Goal: Task Accomplishment & Management: Use online tool/utility

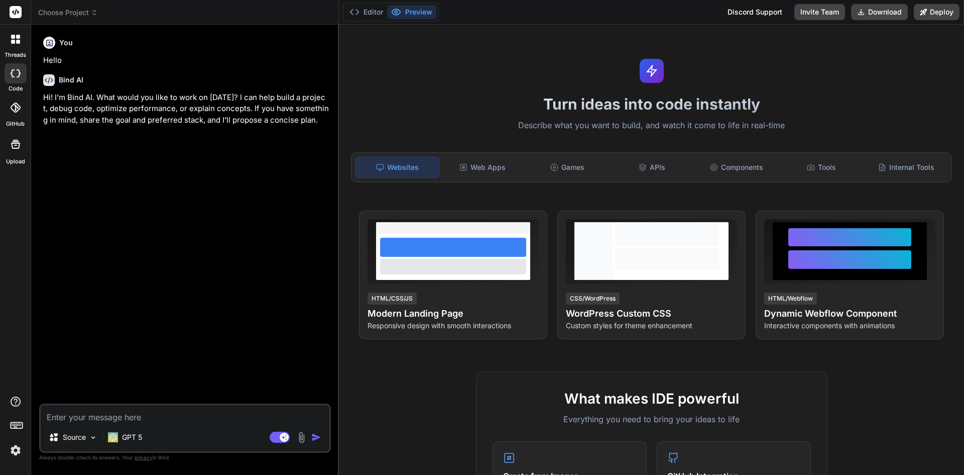
type textarea "x"
click at [12, 452] on img at bounding box center [15, 450] width 17 height 17
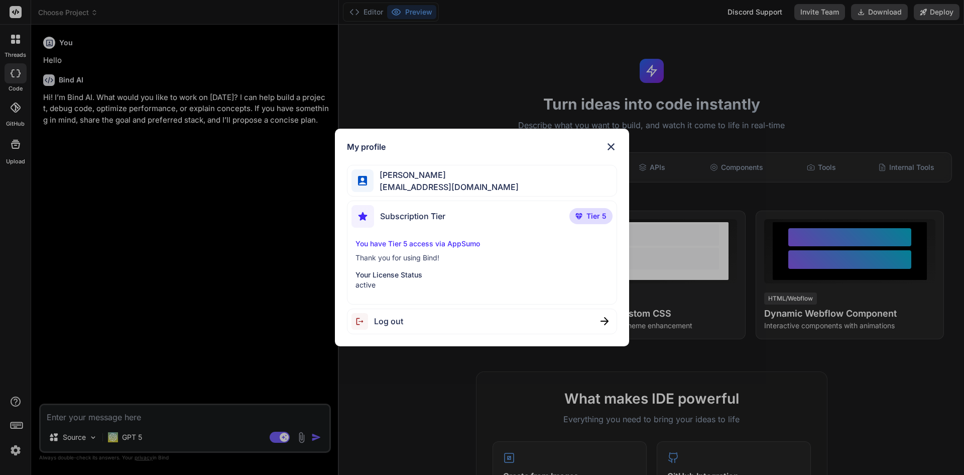
click at [614, 146] on img at bounding box center [611, 147] width 12 height 12
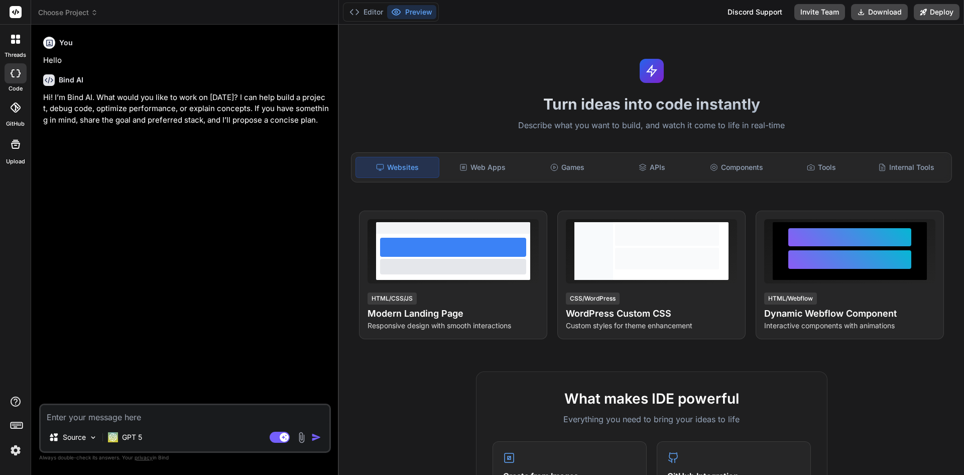
click at [72, 17] on span "Choose Project" at bounding box center [68, 13] width 60 height 10
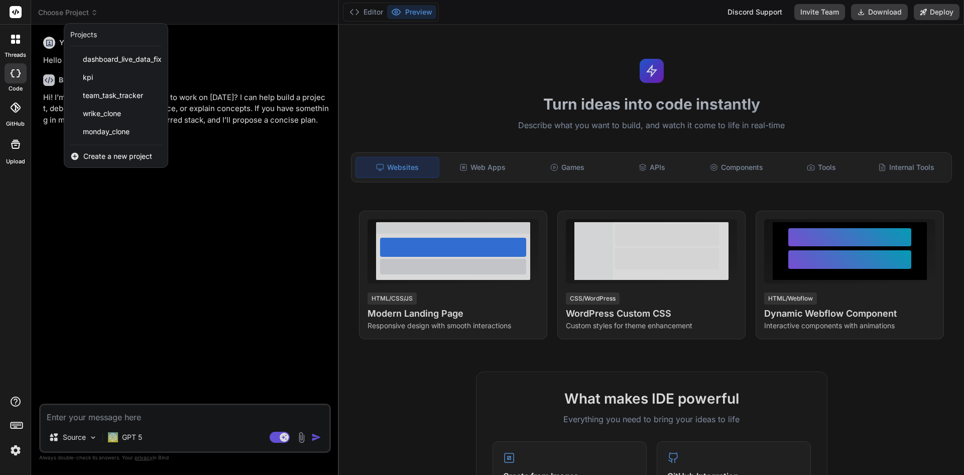
click at [135, 152] on span "Create a new project" at bounding box center [117, 156] width 69 height 10
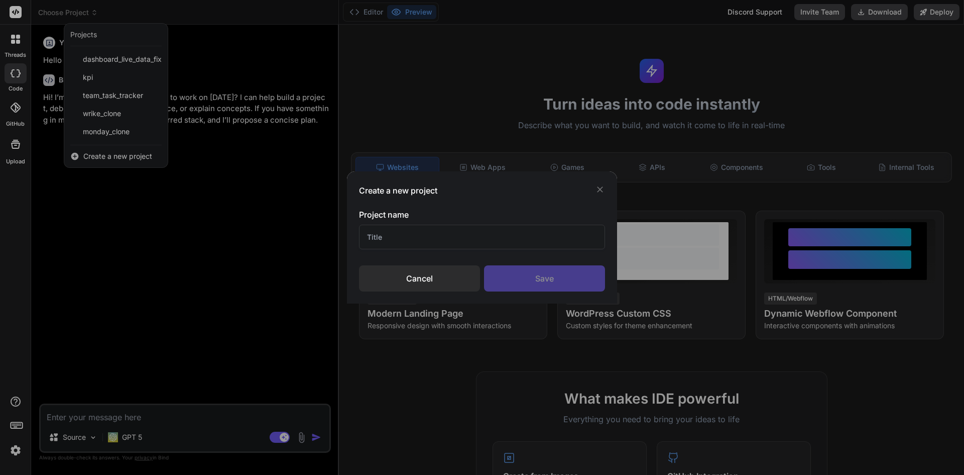
click at [383, 240] on input "text" at bounding box center [482, 237] width 246 height 25
type input "Cripto trading bot"
click at [532, 275] on div "Save" at bounding box center [544, 278] width 121 height 26
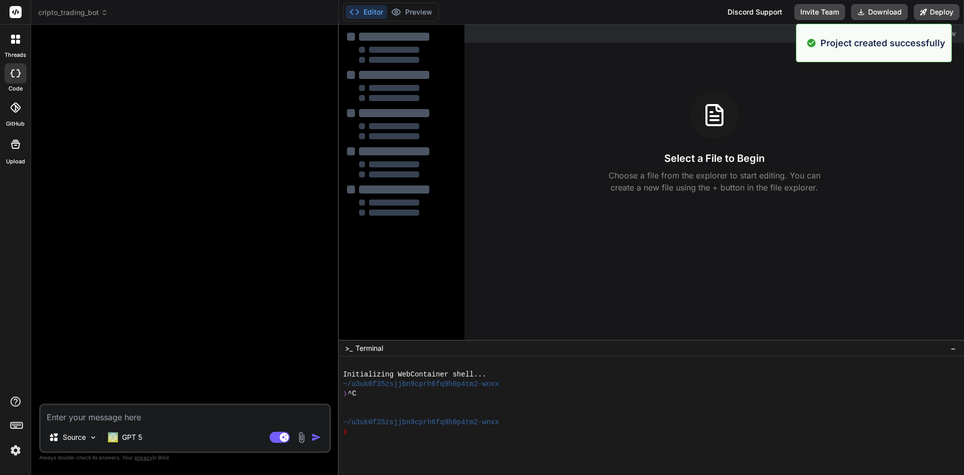
type textarea "x"
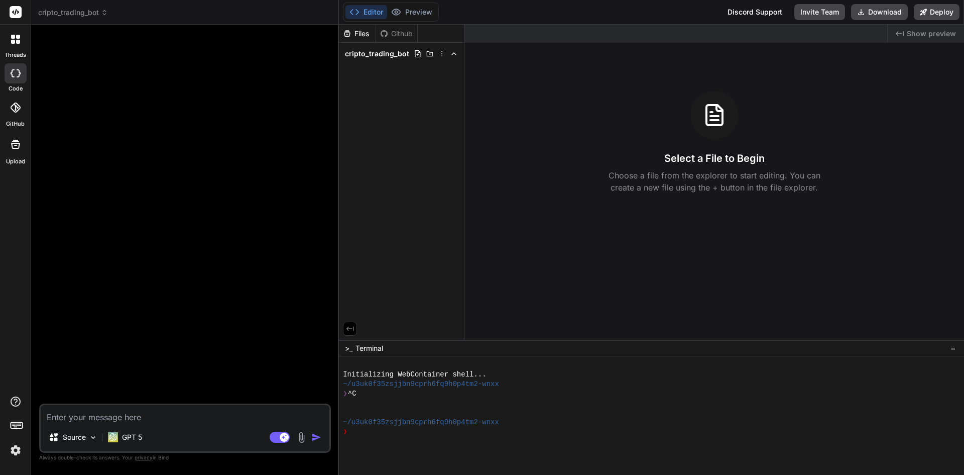
click at [109, 418] on textarea at bounding box center [185, 414] width 289 height 18
paste textarea "Project Brief: Solana Core-Satellite Trading Bot Dashboard 1. Objective Create …"
type textarea "Project Brief: Solana Core-Satellite Trading Bot Dashboard 1. Objective Create …"
type textarea "x"
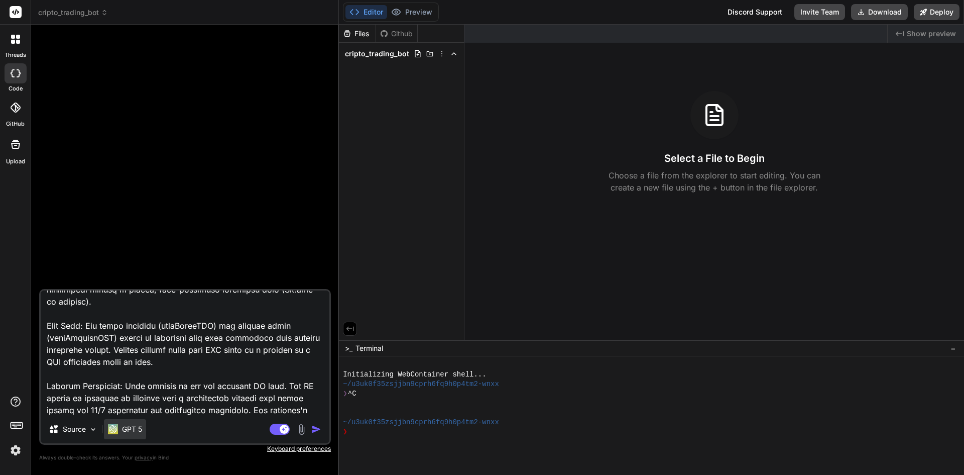
type textarea "Project Brief: Solana Core-Satellite Trading Bot Dashboard 1. Objective Create …"
click at [131, 431] on p "GPT 5" at bounding box center [132, 429] width 20 height 10
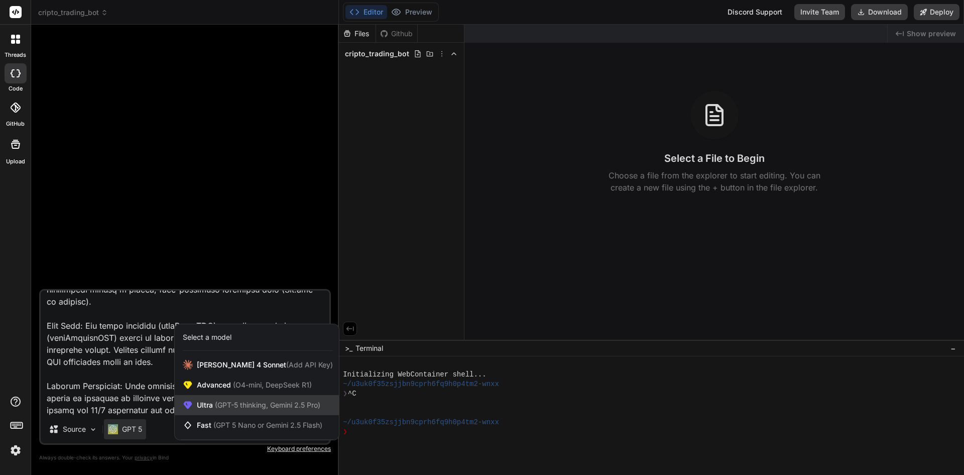
click at [246, 408] on span "(GPT-5 thinking, Gemini 2.5 Pro)" at bounding box center [266, 404] width 107 height 9
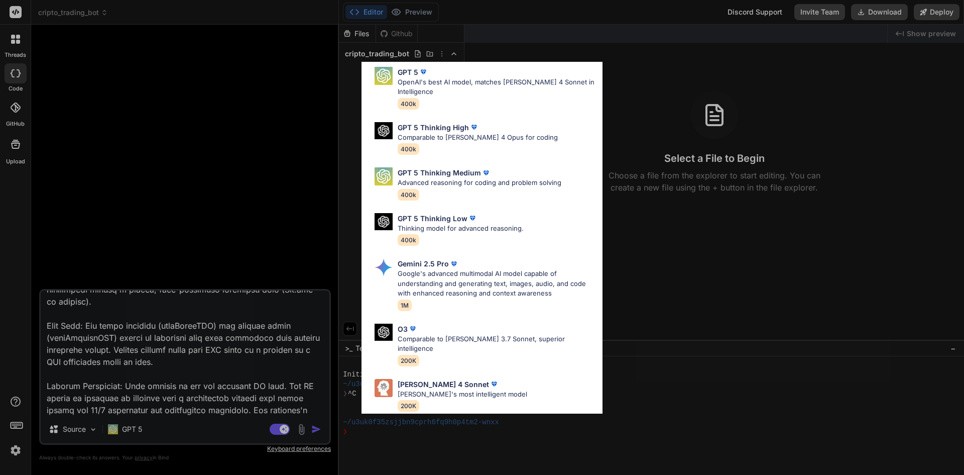
scroll to position [81, 0]
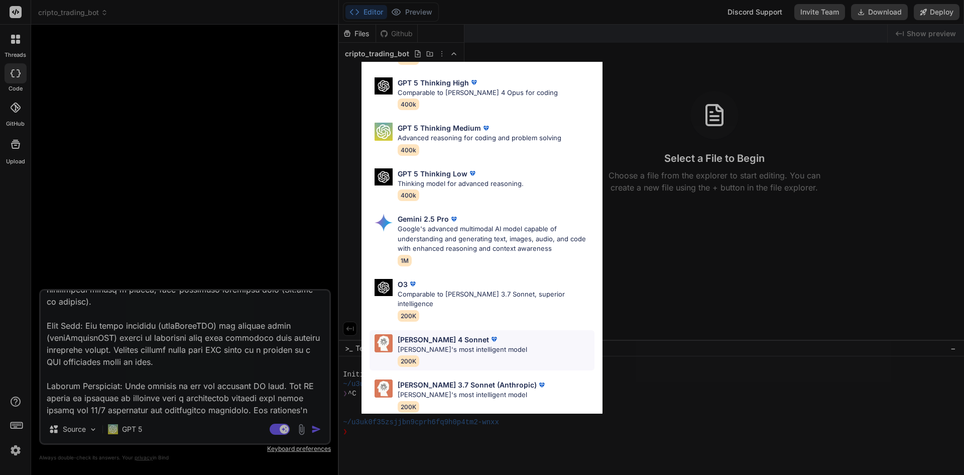
click at [458, 345] on p "[PERSON_NAME]'s most intelligent model" at bounding box center [463, 350] width 130 height 10
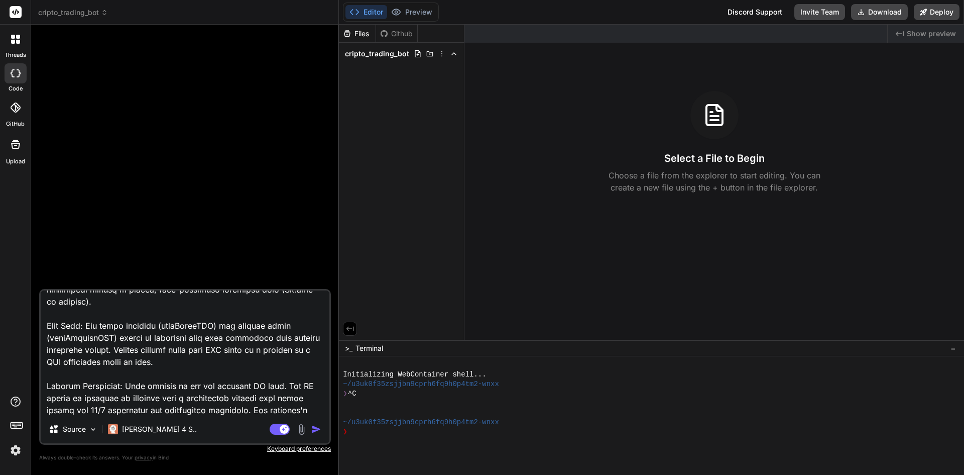
click at [314, 429] on img "button" at bounding box center [316, 429] width 10 height 10
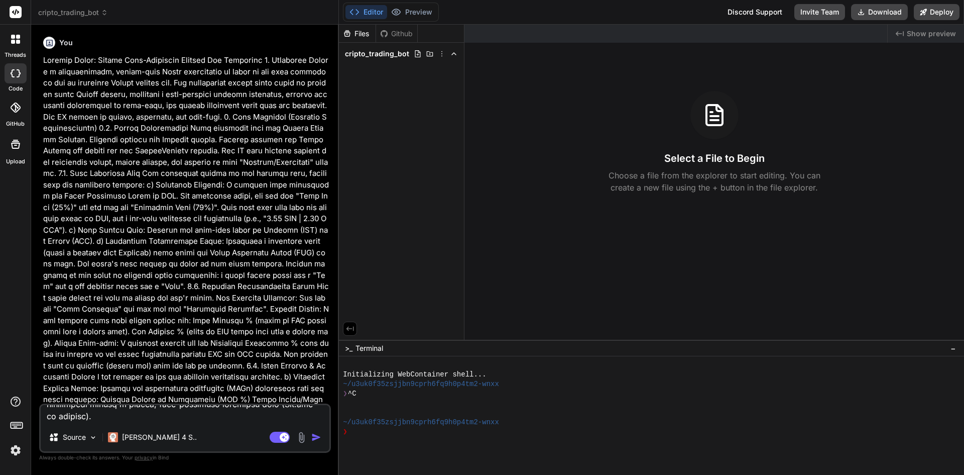
scroll to position [0, 0]
type textarea "x"
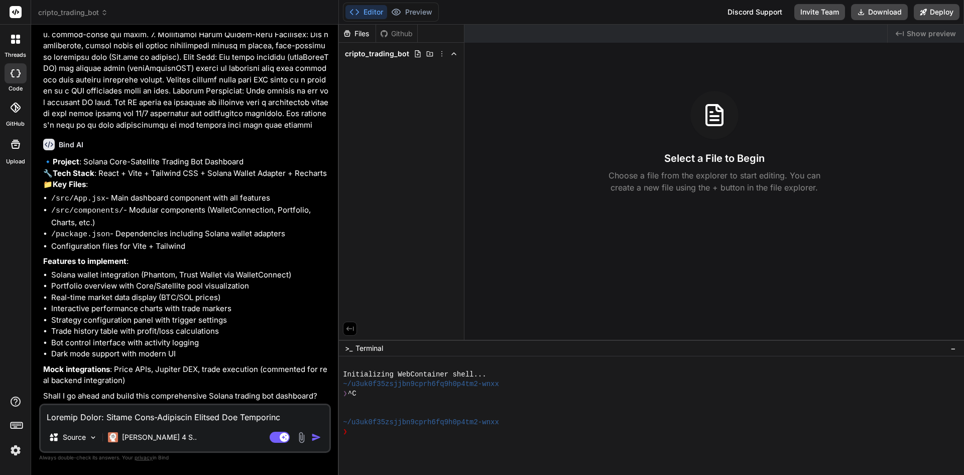
scroll to position [566, 0]
click at [205, 411] on textarea at bounding box center [185, 414] width 289 height 18
type textarea "1"
type textarea "x"
type textarea "1q"
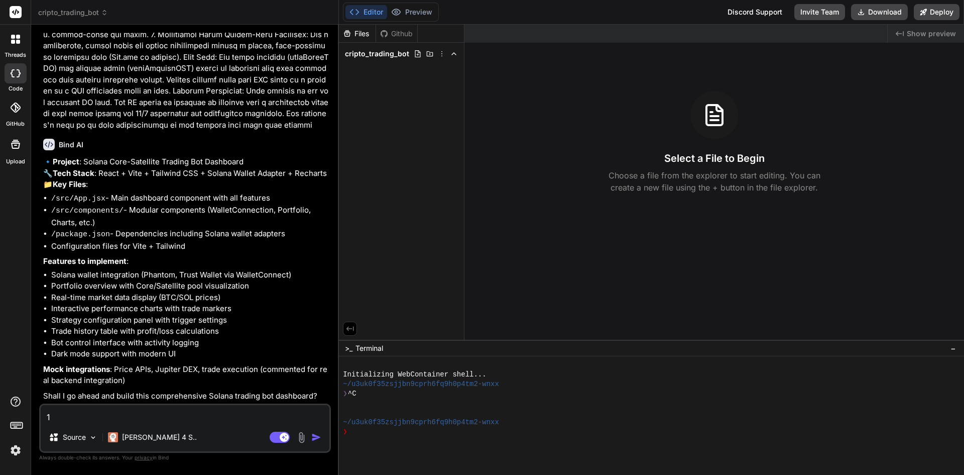
type textarea "x"
type textarea "1qy"
type textarea "x"
type textarea "1qyy"
type textarea "x"
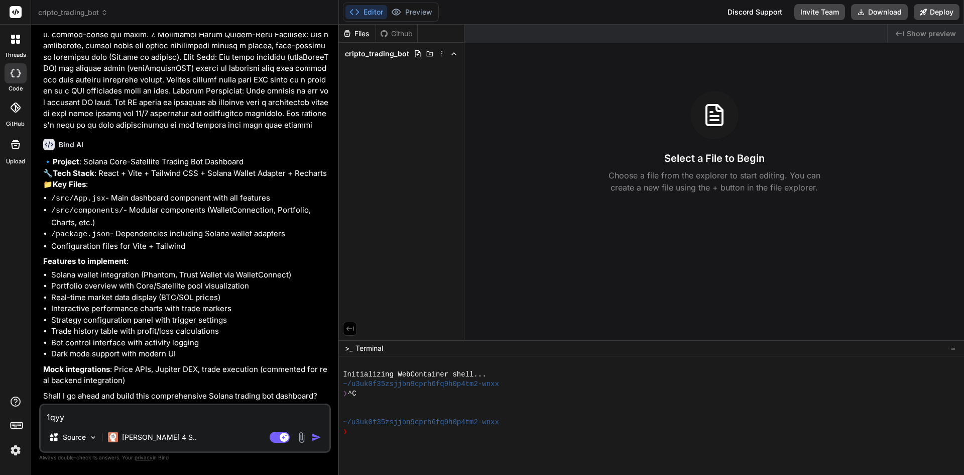
type textarea "1qy"
type textarea "x"
type textarea "1q"
type textarea "x"
type textarea "1"
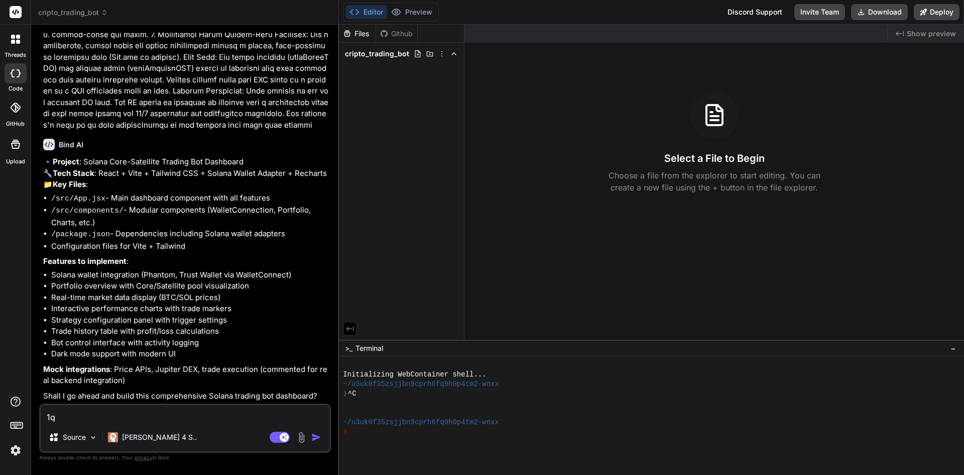
type textarea "x"
type textarea "y"
type textarea "x"
type textarea "ye"
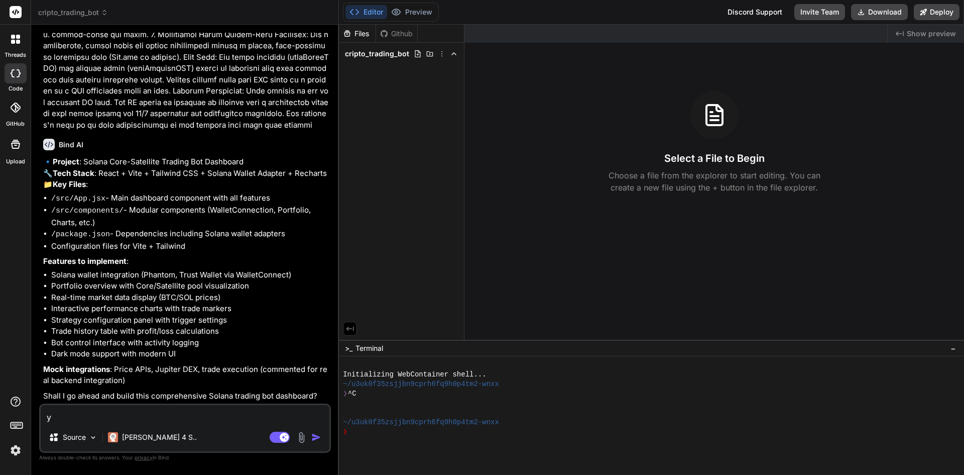
type textarea "x"
type textarea "yes"
type textarea "x"
type textarea "yes,"
type textarea "x"
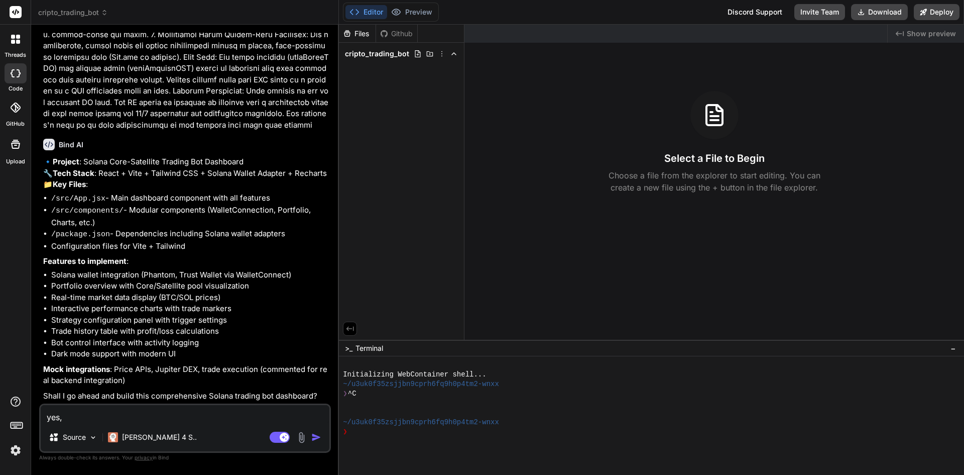
type textarea "yes,"
type textarea "x"
type textarea "yes, i"
type textarea "x"
type textarea "yes, i"
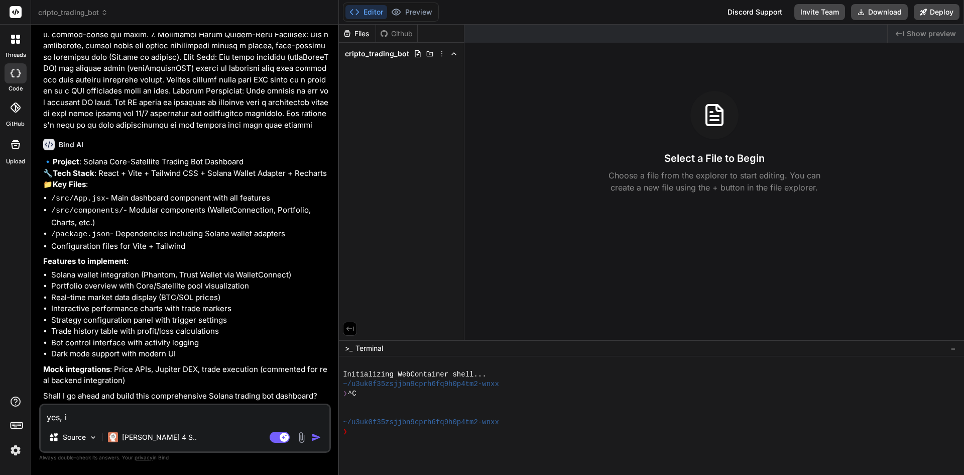
type textarea "x"
type textarea "yes, i s"
type textarea "x"
type textarea "yes, i sh"
type textarea "x"
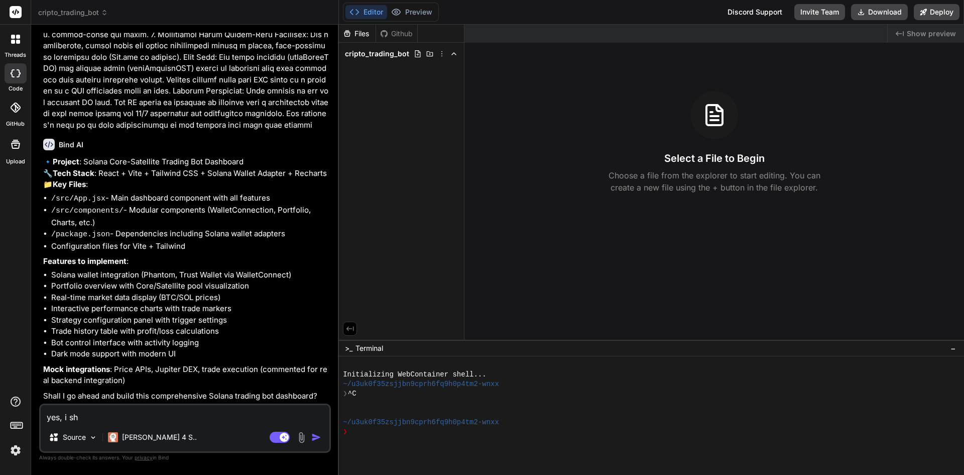
type textarea "yes, i shu"
type textarea "x"
type textarea "yes, i sh"
type textarea "x"
type textarea "yes, i sho"
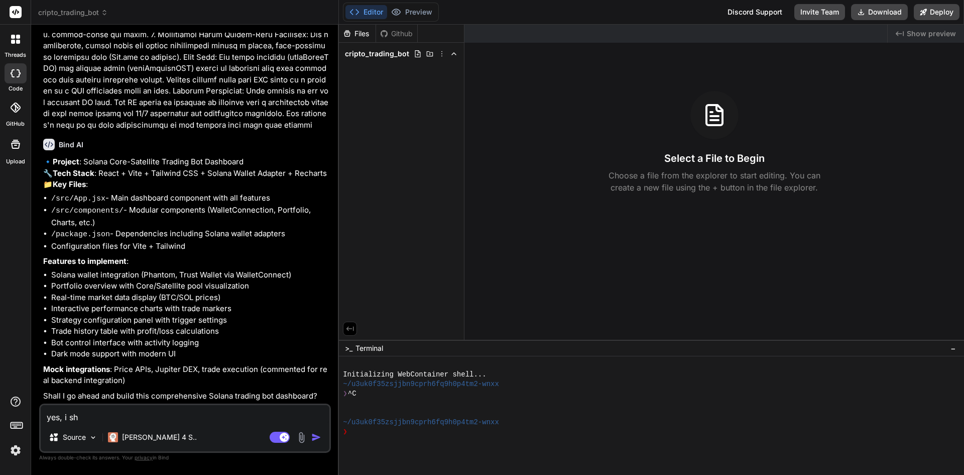
type textarea "x"
type textarea "yes, i shou"
type textarea "x"
type textarea "yes, i shoul"
type textarea "x"
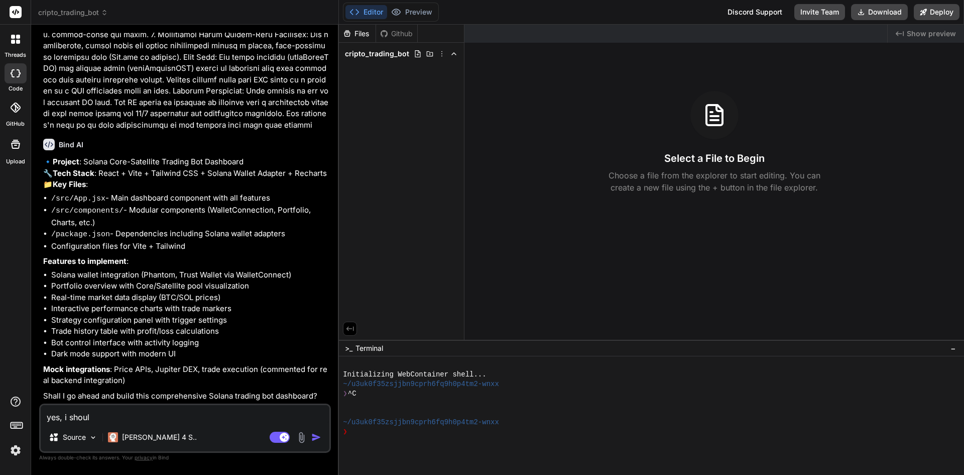
type textarea "yes, i should"
type textarea "x"
type textarea "yes, i should"
type textarea "x"
type textarea "yes, i should b"
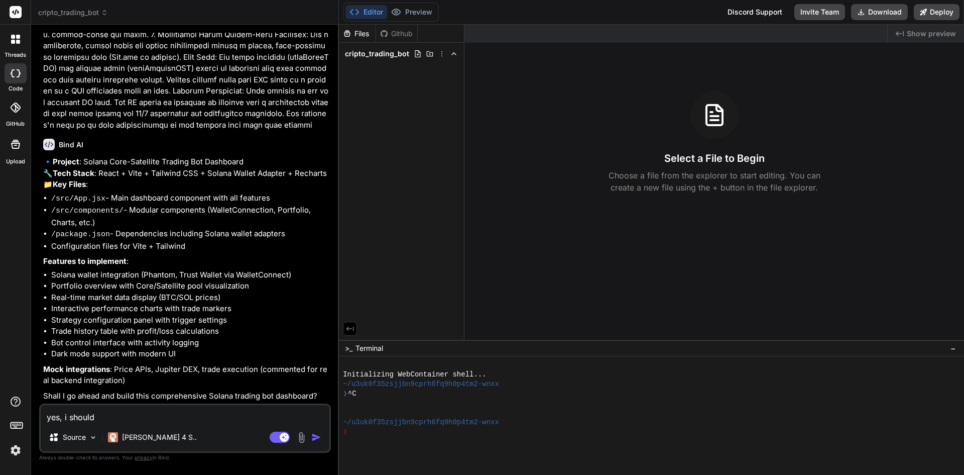
type textarea "x"
type textarea "yes, i should be"
type textarea "x"
type textarea "yes, i should be"
type textarea "x"
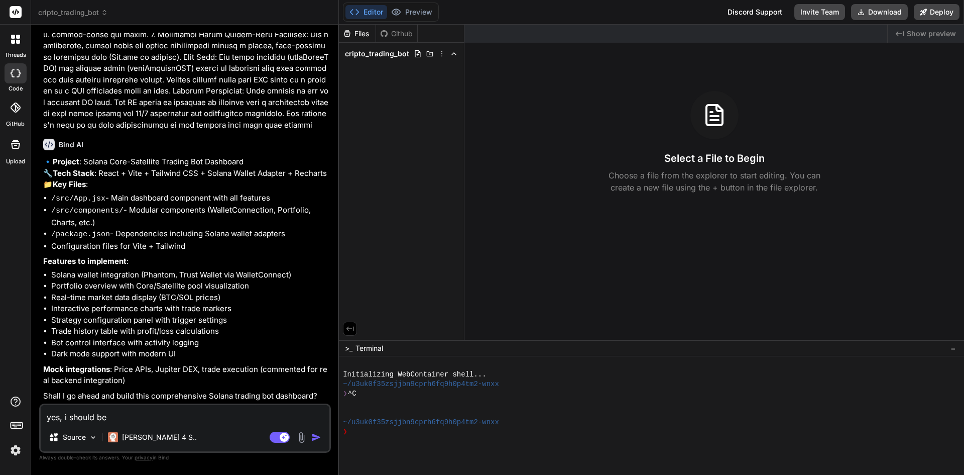
type textarea "yes, i should be a"
type textarea "x"
type textarea "yes, i should be ab"
type textarea "x"
type textarea "yes, i should be abl"
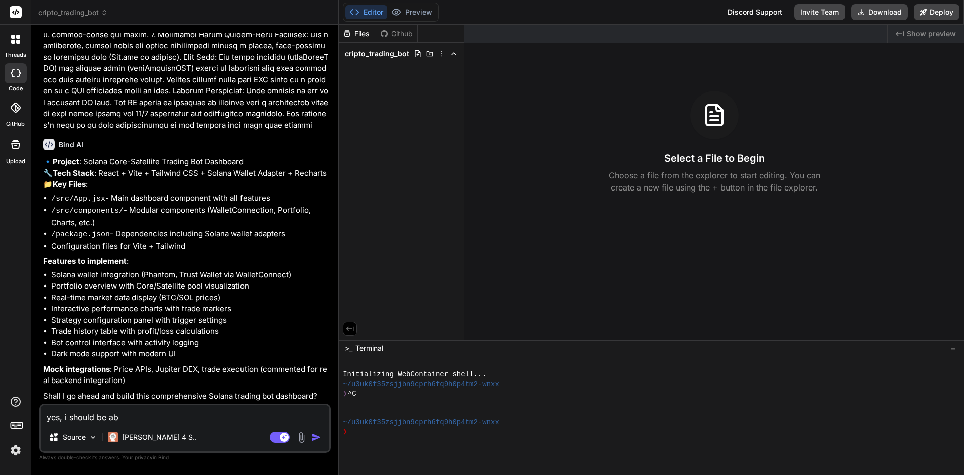
type textarea "x"
type textarea "yes, i should be able"
type textarea "x"
type textarea "yes, i should be able"
type textarea "x"
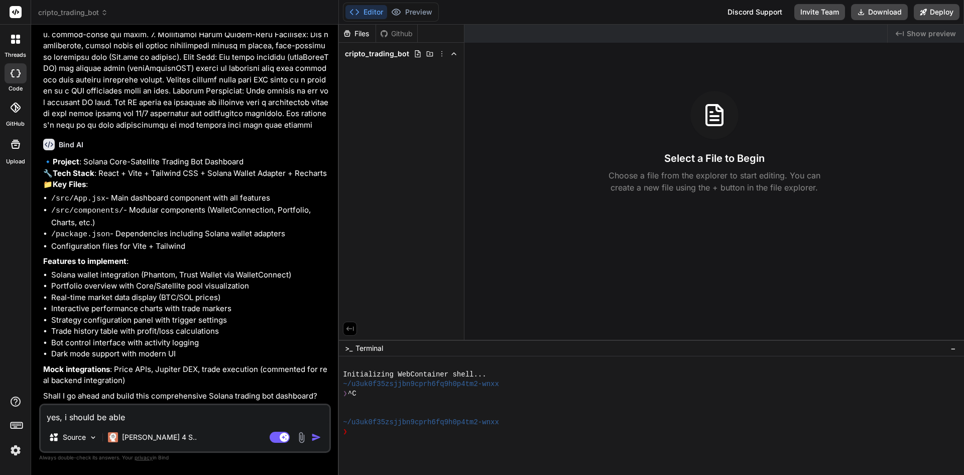
type textarea "yes, i should be able t"
type textarea "x"
type textarea "yes, i should be able to"
type textarea "x"
type textarea "yes, i should be able to"
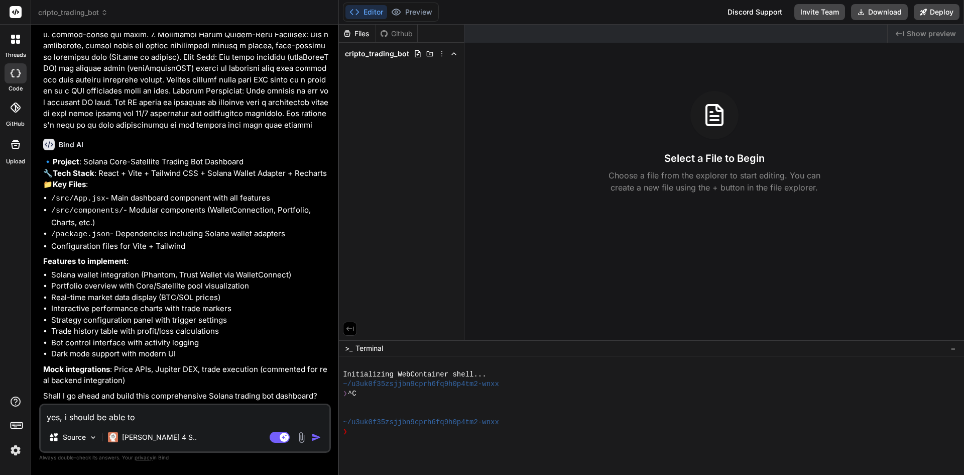
type textarea "x"
type textarea "yes, i should be able to b"
type textarea "x"
type textarea "yes, i should be able to ba"
type textarea "x"
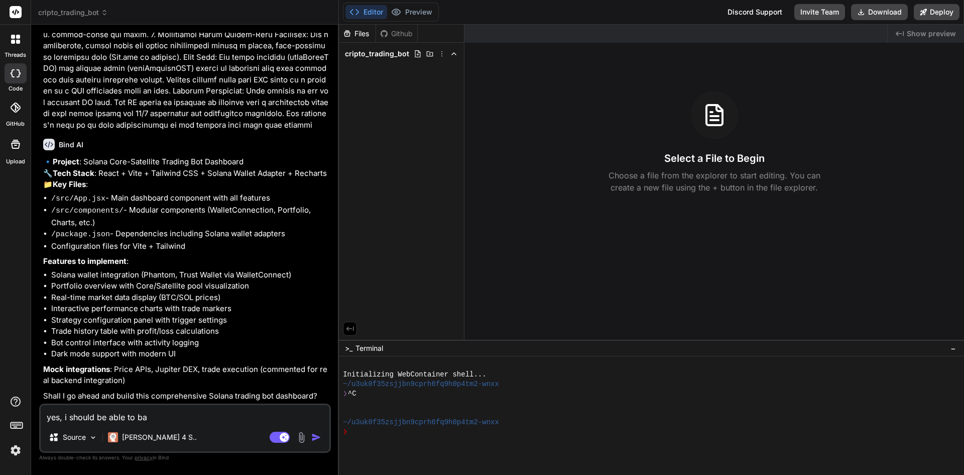
type textarea "yes, i should be able to bac"
type textarea "x"
type textarea "yes, i should be able to back"
type textarea "x"
type textarea "yes, i should be able to backt"
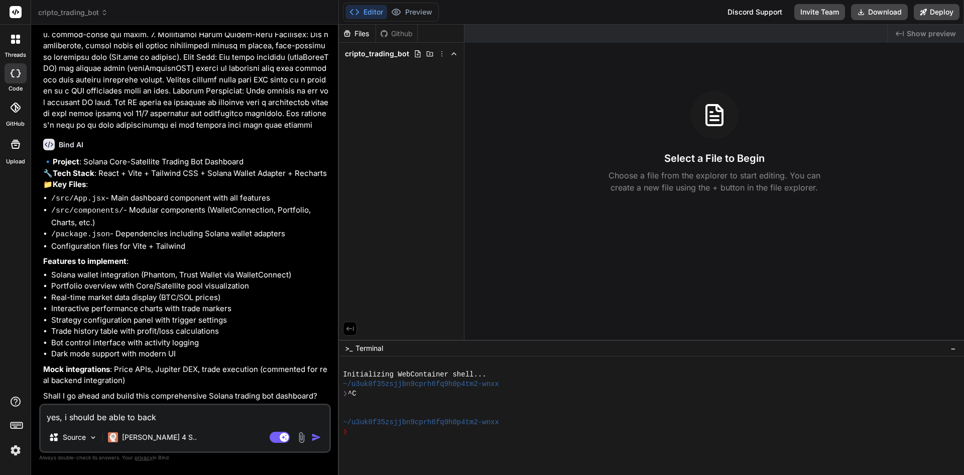
type textarea "x"
type textarea "yes, i should be able to backte"
type textarea "x"
type textarea "yes, i should be able to backtes"
type textarea "x"
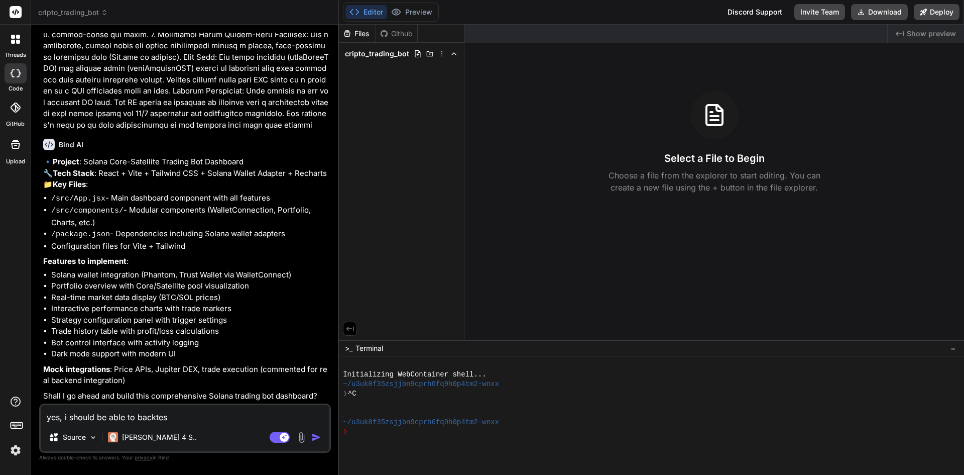
type textarea "yes, i should be able to backtest"
type textarea "x"
type textarea "yes, i should be able to backtest"
type textarea "x"
type textarea "yes, i should be able to backtest a"
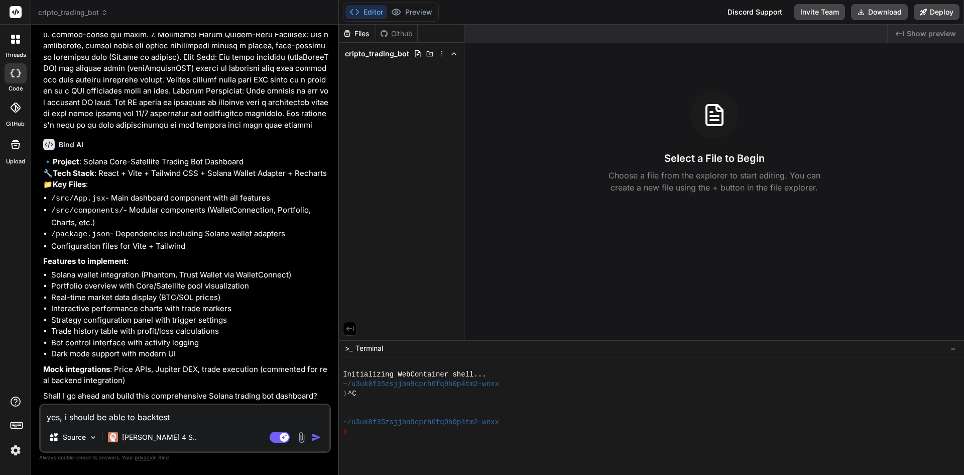
type textarea "x"
type textarea "yes, i should be able to backtest an"
type textarea "x"
type textarea "yes, i should be able to backtest any"
type textarea "x"
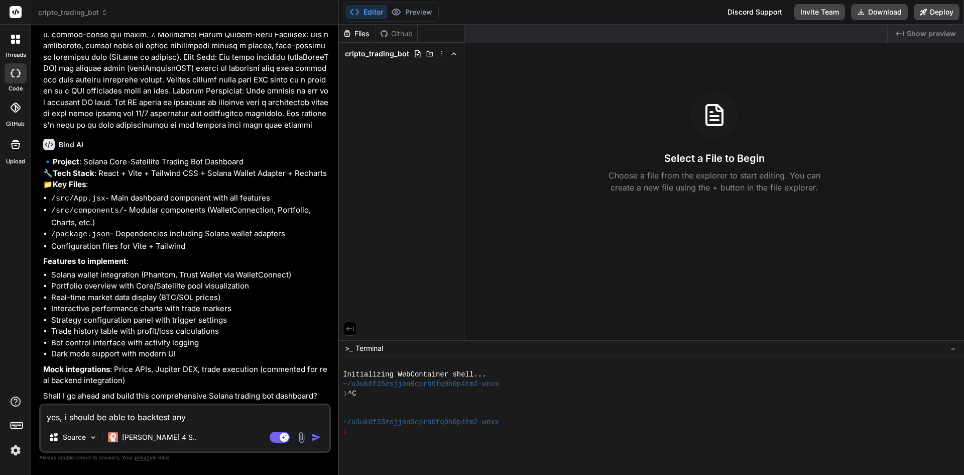
type textarea "yes, i should be able to backtest any"
type textarea "x"
type textarea "yes, i should be able to backtest any p"
type textarea "x"
type textarea "yes, i should be able to backtest any pe"
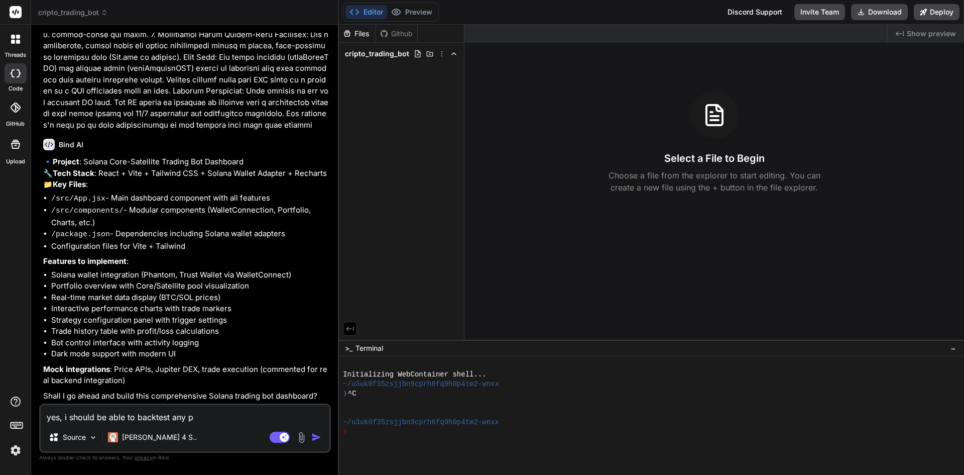
type textarea "x"
type textarea "yes, i should be able to backtest any per"
type textarea "x"
type textarea "yes, i should be able to backtest any perc"
type textarea "x"
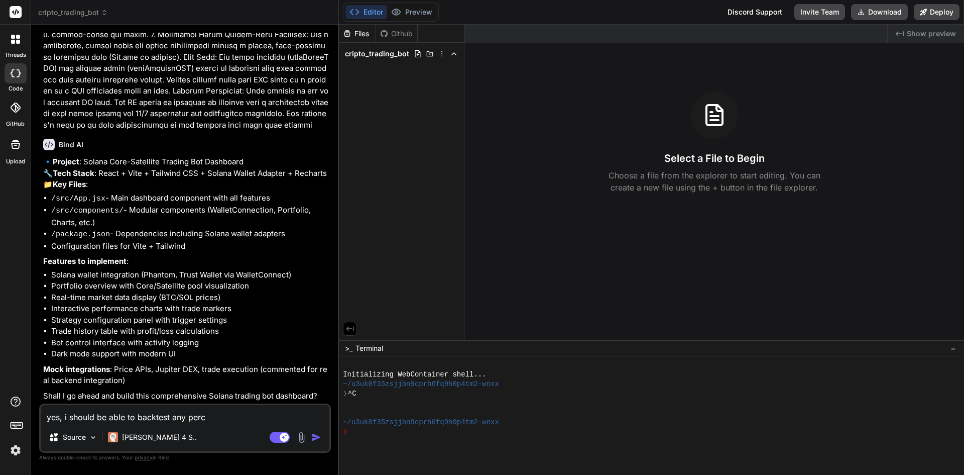
type textarea "yes, i should be able to backtest any perce"
type textarea "x"
type textarea "yes, i should be able to backtest any percen"
type textarea "x"
type textarea "yes, i should be able to backtest any percent"
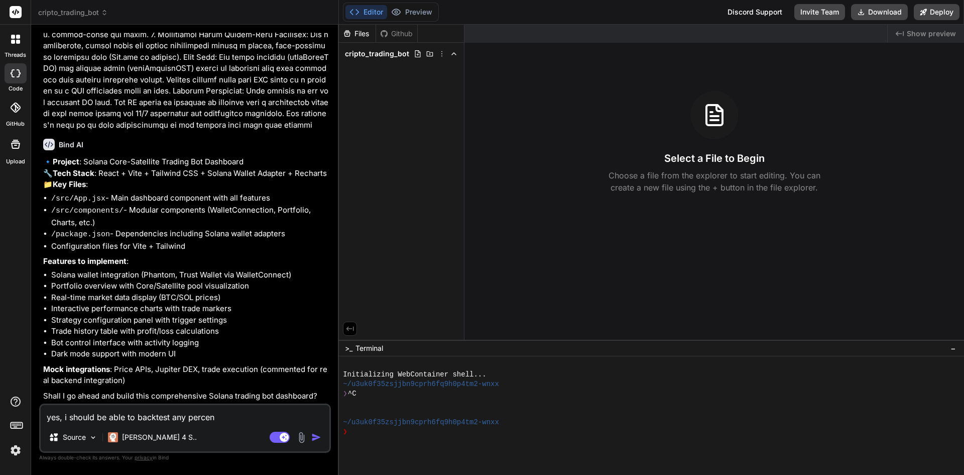
type textarea "x"
type textarea "yes, i should be able to backtest any percenta"
type textarea "x"
type textarea "yes, i should be able to backtest any percentag"
type textarea "x"
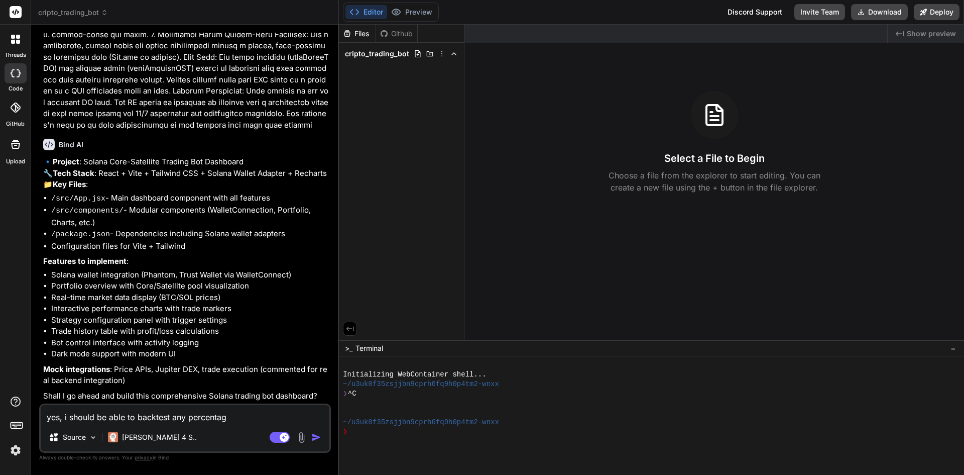
type textarea "yes, i should be able to backtest any percentage"
type textarea "x"
type textarea "yes, i should be able to backtest any percentages"
type textarea "x"
type textarea "yes, i should be able to backtest any percentages"
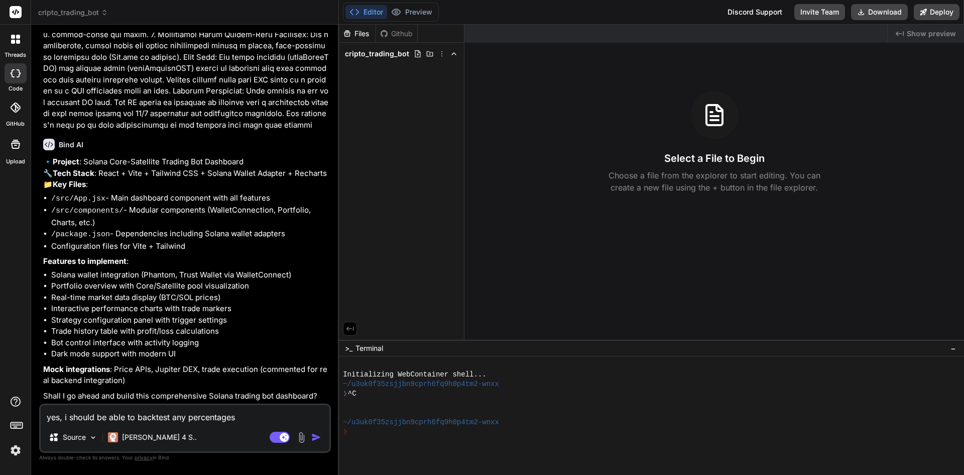
type textarea "x"
type textarea "yes, i should be able to backtest any percentages c"
type textarea "x"
type textarea "yes, i should be able to backtest any percentages ca"
type textarea "x"
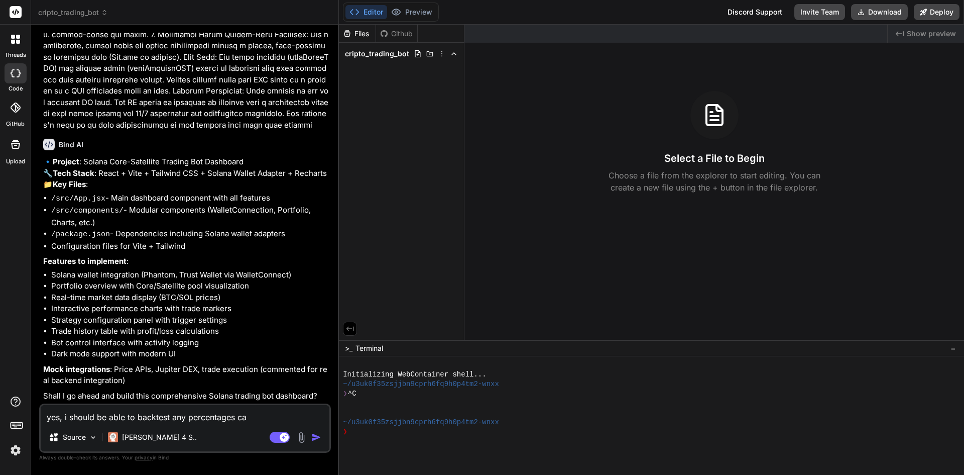
type textarea "yes, i should be able to backtest any percentages cah"
type textarea "x"
type textarea "yes, i should be able to backtest any percentages [PERSON_NAME]"
type textarea "x"
type textarea "yes, i should be able to backtest any percentages cahng"
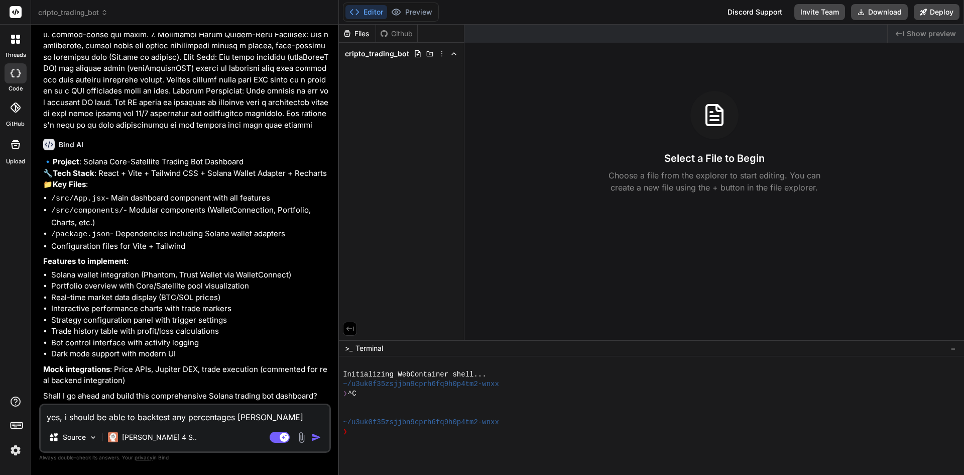
type textarea "x"
type textarea "yes, i should be able to backtest any percentages cahnge"
type textarea "x"
type textarea "yes, i should be able to backtest any percentages cahnges"
type textarea "x"
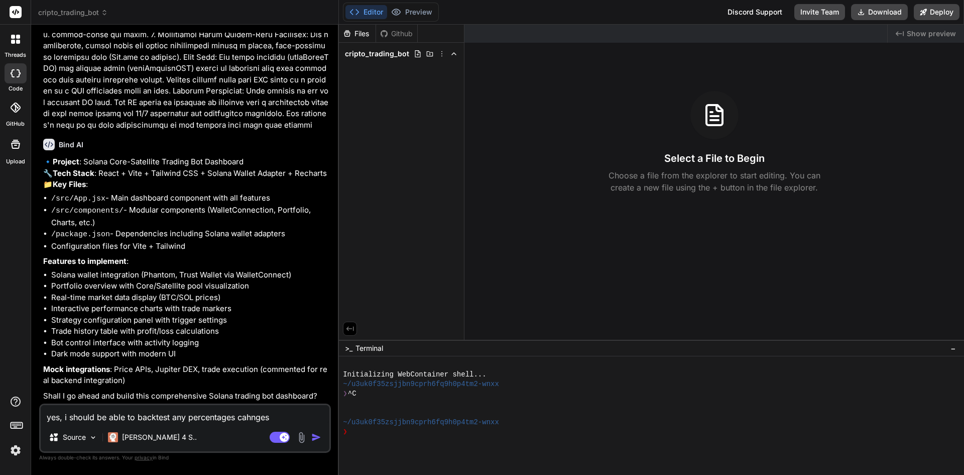
type textarea "yes, i should be able to backtest any percentages cahnges"
type textarea "x"
type textarea "yes, i should be able to backtest any percentages cahnges i"
type textarea "x"
type textarea "yes, i should be able to backtest any percentages cahnges"
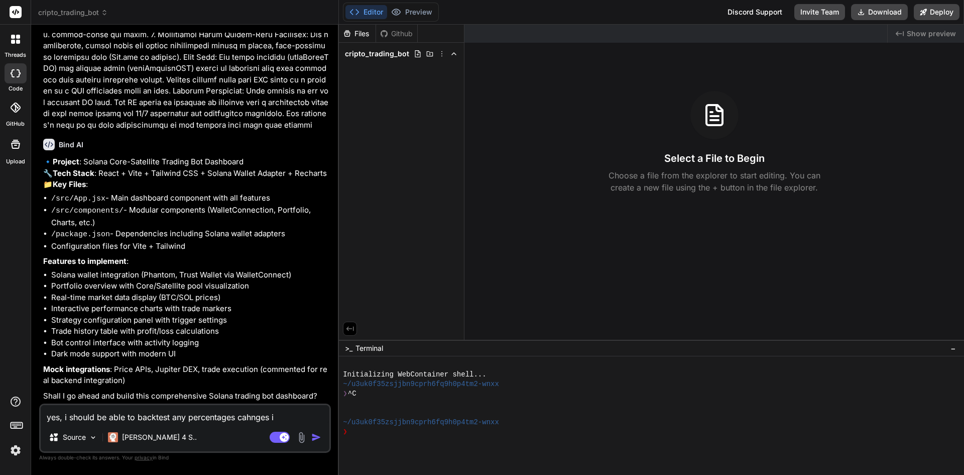
type textarea "x"
type textarea "yes, i should be able to backtest any percentages cahnges"
type textarea "x"
type textarea "yes, i should be able to backtest any percentages cahnge"
type textarea "x"
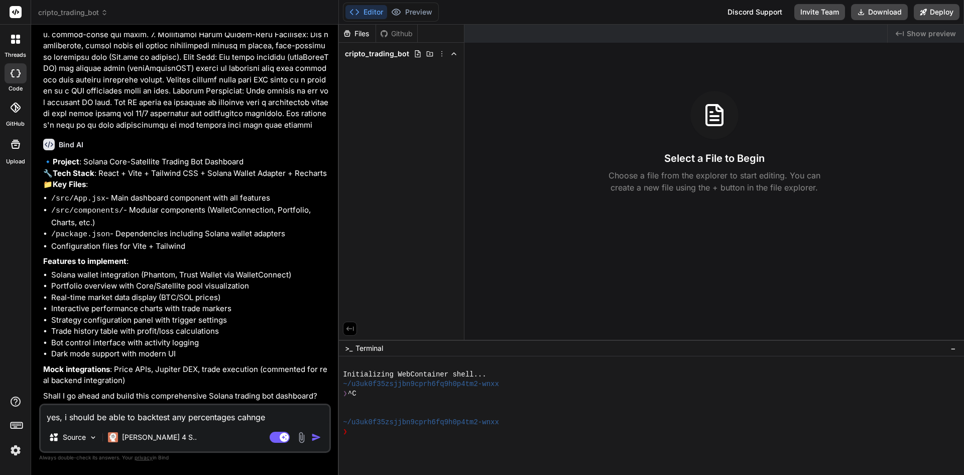
type textarea "yes, i should be able to backtest any percentages cahng"
type textarea "x"
type textarea "yes, i should be able to backtest any percentages [PERSON_NAME]"
type textarea "x"
type textarea "yes, i should be able to backtest any percentages cah"
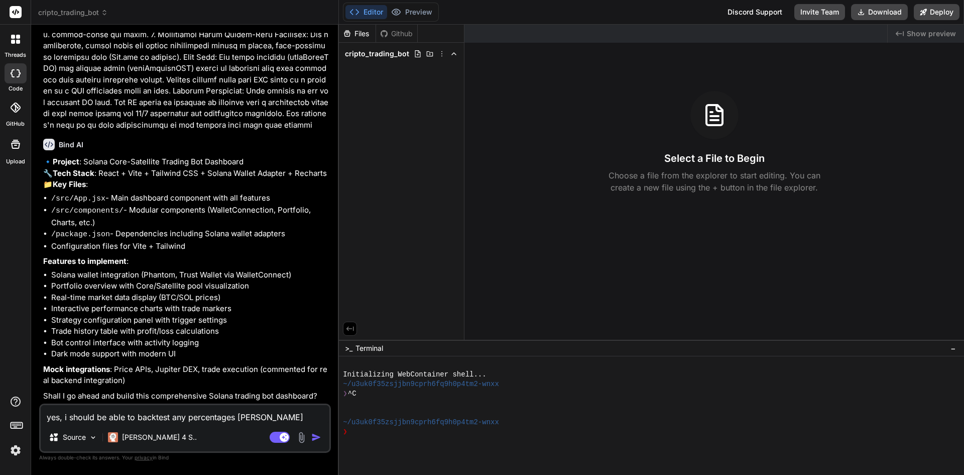
type textarea "x"
type textarea "yes, i should be able to backtest any percentages ca"
type textarea "x"
type textarea "yes, i should be able to backtest any percentages c"
type textarea "x"
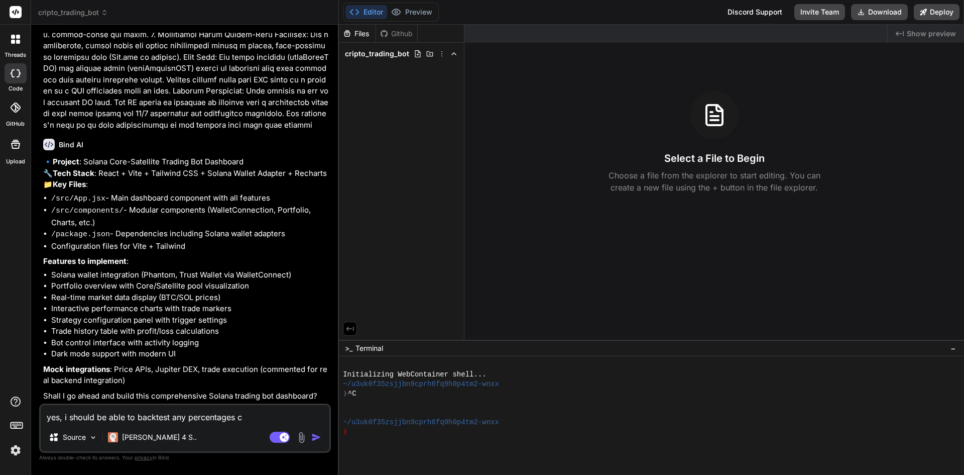
type textarea "yes, i should be able to backtest any percentages ch"
type textarea "x"
type textarea "yes, i should be able to backtest any percentages cha"
type textarea "x"
type textarea "yes, i should be able to backtest any percentages chan"
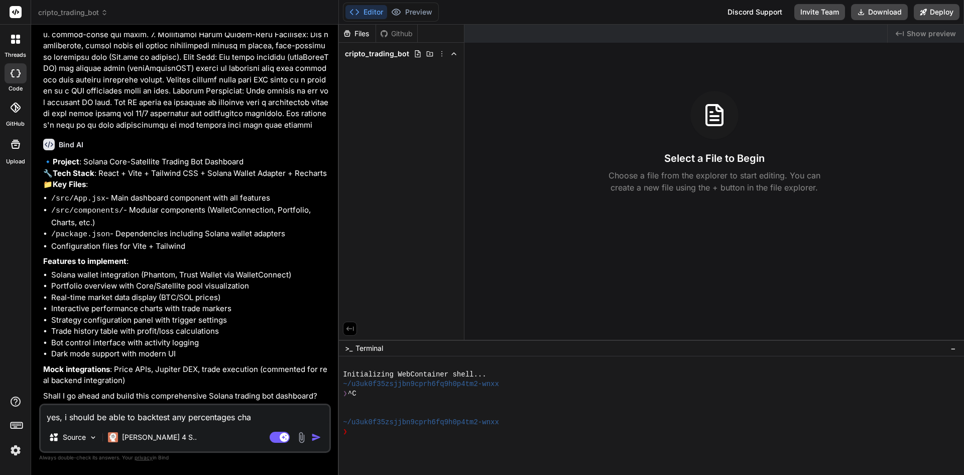
type textarea "x"
type textarea "yes, i should be able to backtest any percentages [PERSON_NAME]"
type textarea "x"
type textarea "yes, i should be able to backtest any percentages change"
type textarea "x"
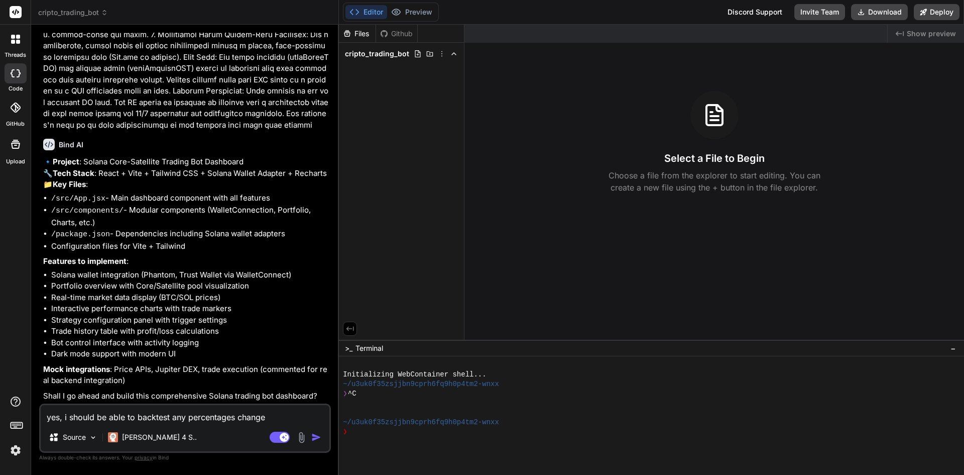
type textarea "yes, i should be able to backtest any percentages changes"
type textarea "x"
type textarea "yes, i should be able to backtest any percentages changes"
type textarea "x"
type textarea "yes, i should be able to backtest any percentages changes i"
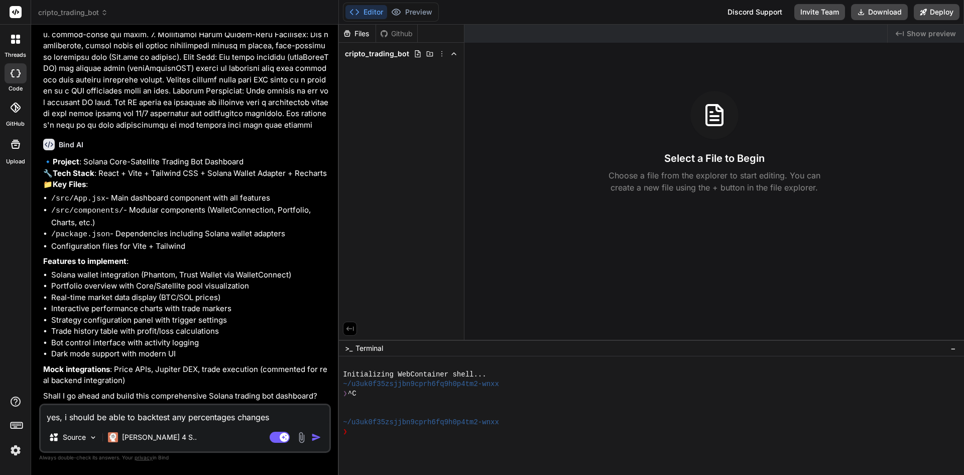
type textarea "x"
type textarea "yes, i should be able to backtest any percentages changes i"
type textarea "x"
type textarea "yes, i should be able to backtest any percentages changes i a"
type textarea "x"
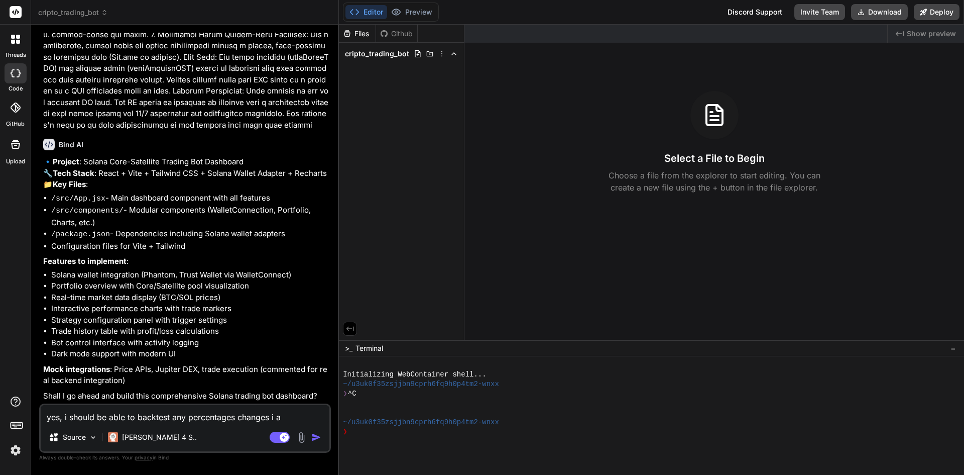
type textarea "yes, i should be able to backtest any percentages changes i ap"
type textarea "x"
type textarea "yes, i should be able to backtest any percentages changes i app"
type textarea "x"
type textarea "yes, i should be able to backtest any percentages changes i appl"
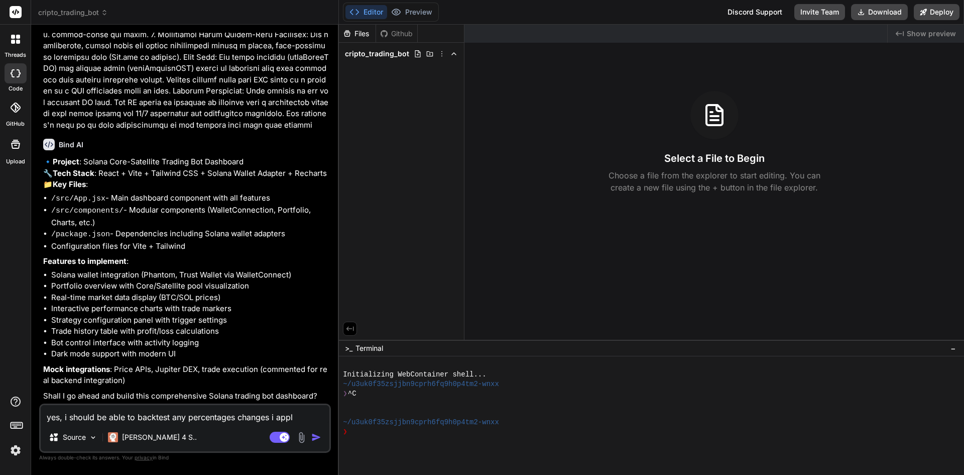
type textarea "x"
type textarea "yes, i should be able to backtest any percentages changes i apply"
type textarea "x"
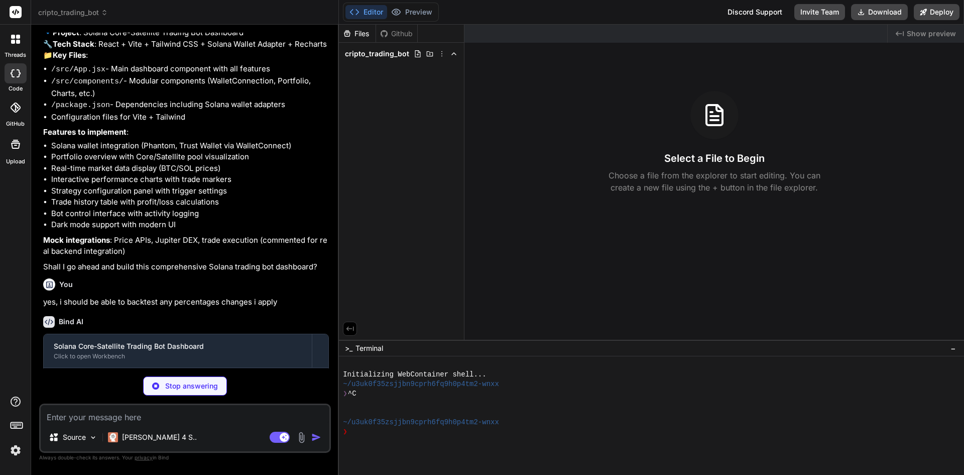
scroll to position [725, 0]
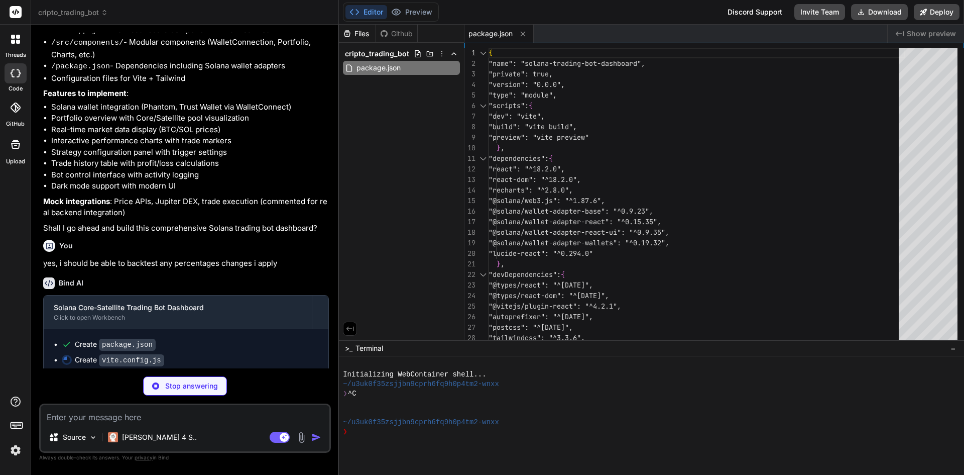
type textarea "x"
type textarea "alias: { stream: 'stream-browserify', crypto: 'crypto-browserify', } } })"
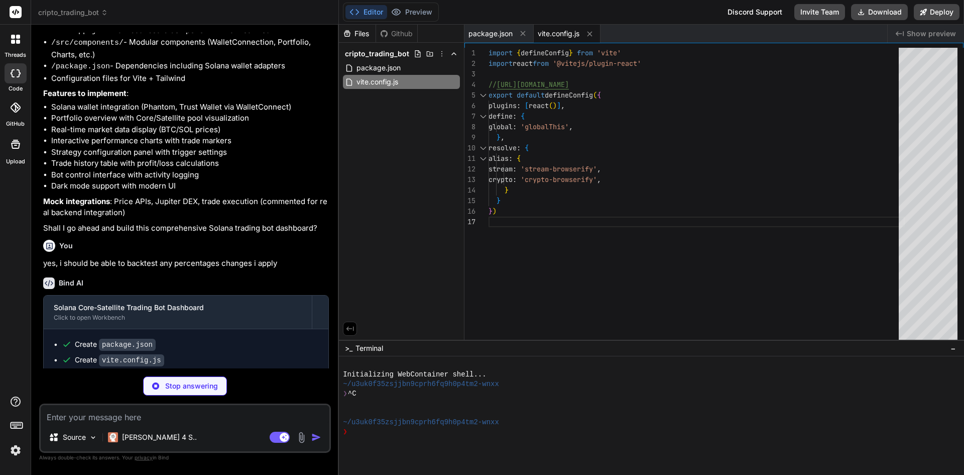
type textarea "x"
type textarea "plugins: [], }"
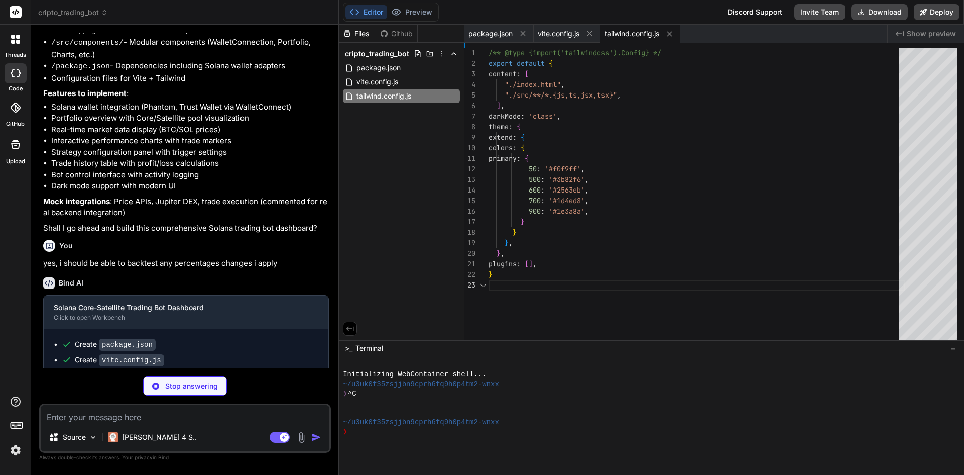
type textarea "x"
type textarea "export default { plugins: { tailwindcss: {}, autoprefixer: {}, }, }"
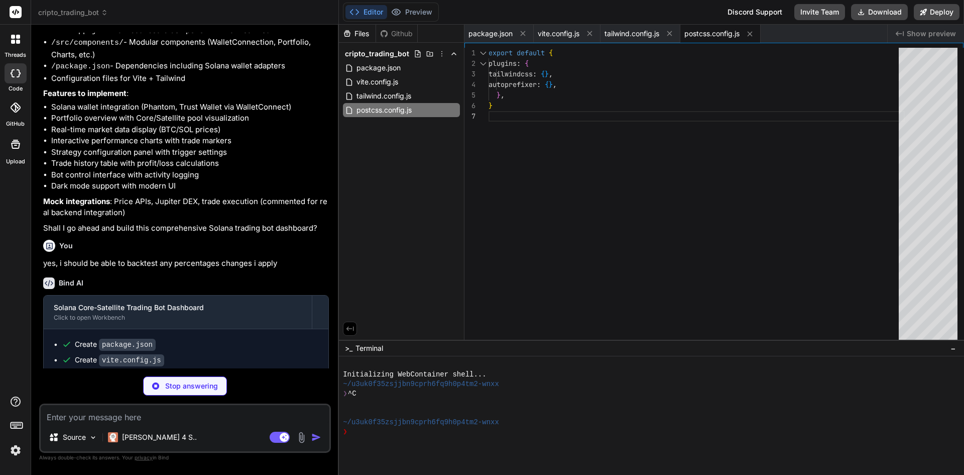
type textarea "x"
type textarea "<script type="module" src="/src/main.jsx"></script> </body> </html>"
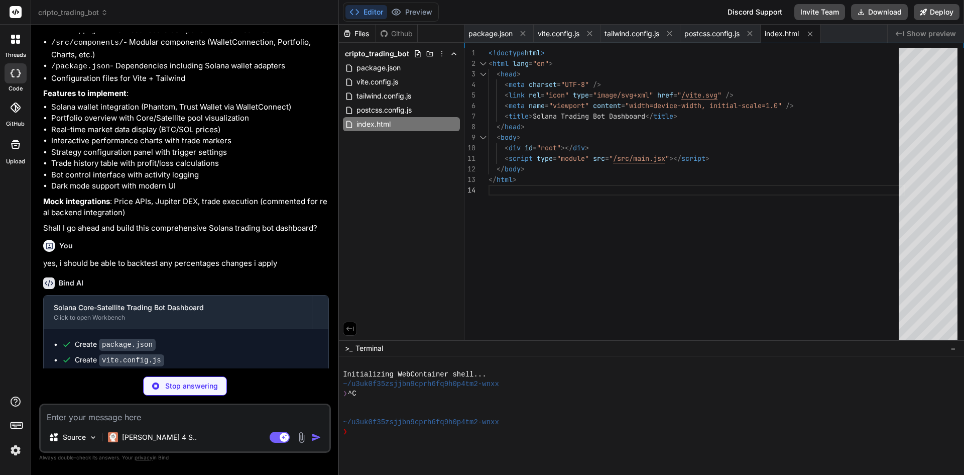
type textarea "x"
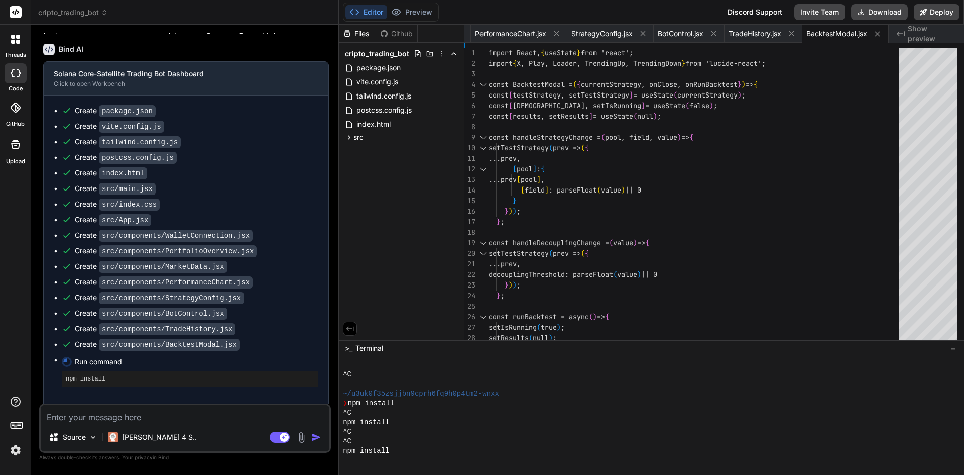
scroll to position [115, 0]
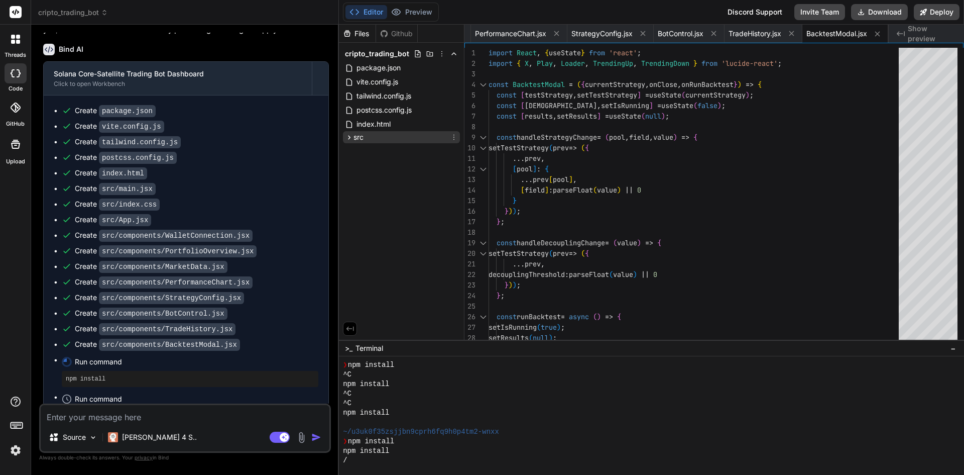
click at [367, 135] on div "src" at bounding box center [401, 137] width 117 height 12
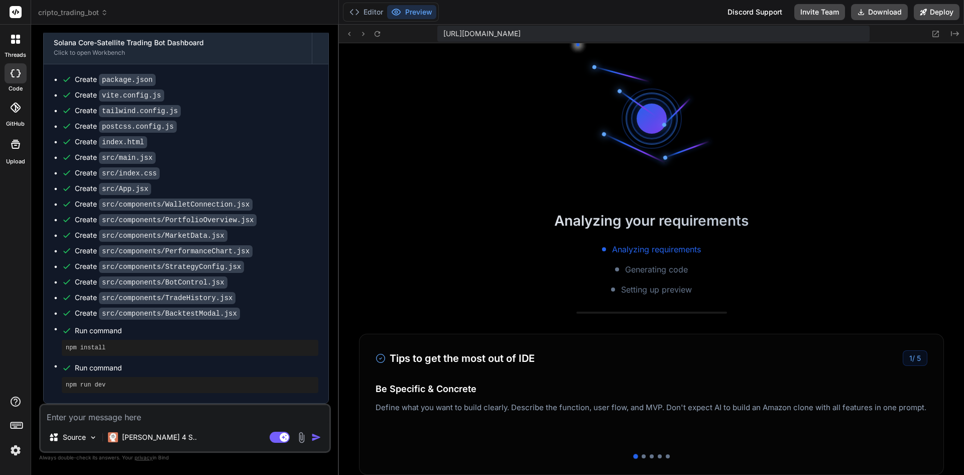
scroll to position [1470, 0]
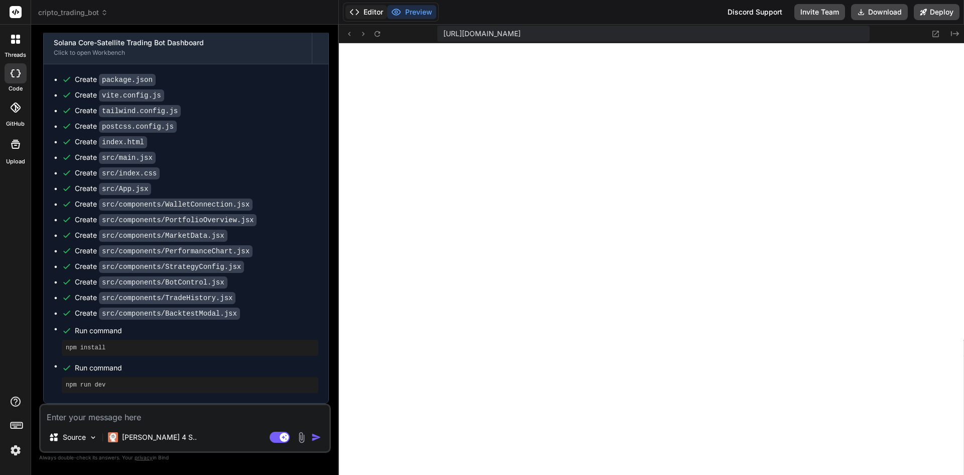
click at [377, 15] on button "Editor" at bounding box center [367, 12] width 42 height 14
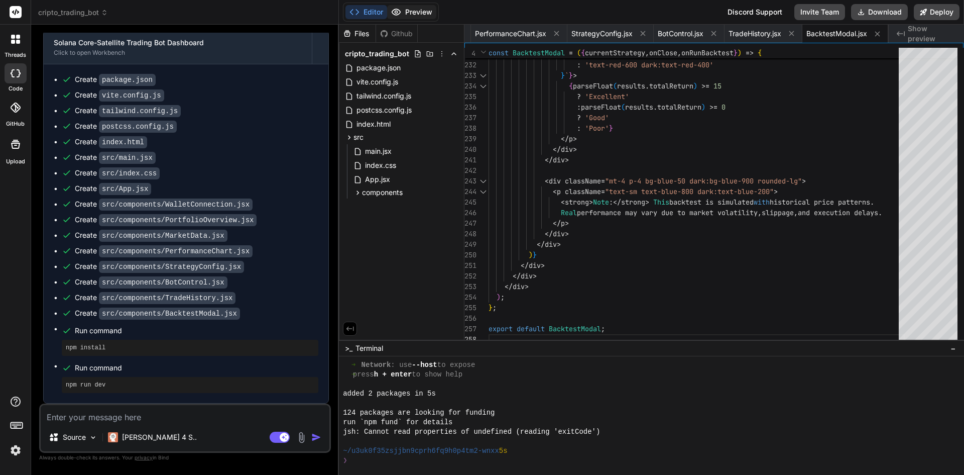
click at [414, 17] on button "Preview" at bounding box center [411, 12] width 49 height 14
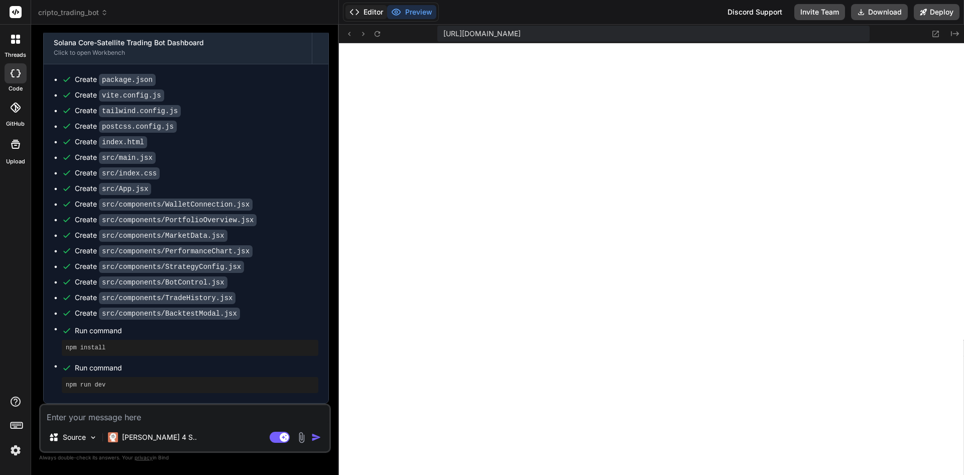
click at [367, 16] on button "Editor" at bounding box center [367, 12] width 42 height 14
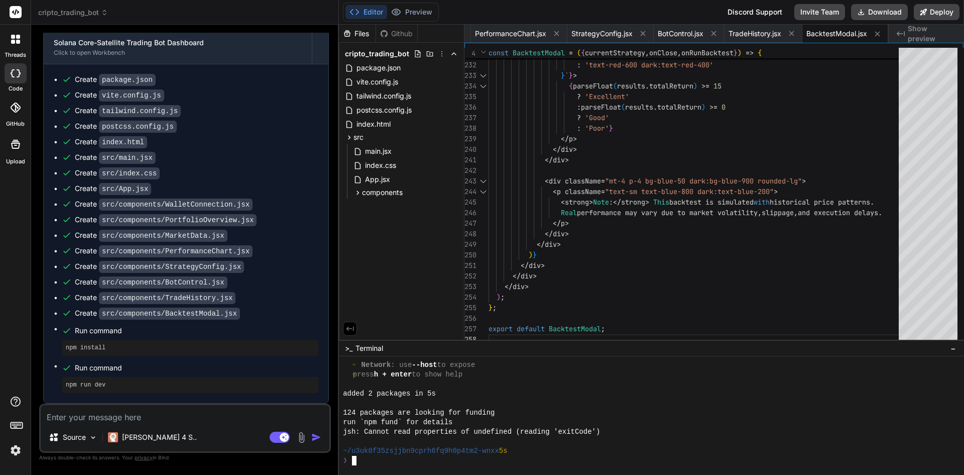
click at [398, 458] on div "❯" at bounding box center [647, 461] width 608 height 10
click at [221, 412] on textarea at bounding box center [185, 414] width 289 height 18
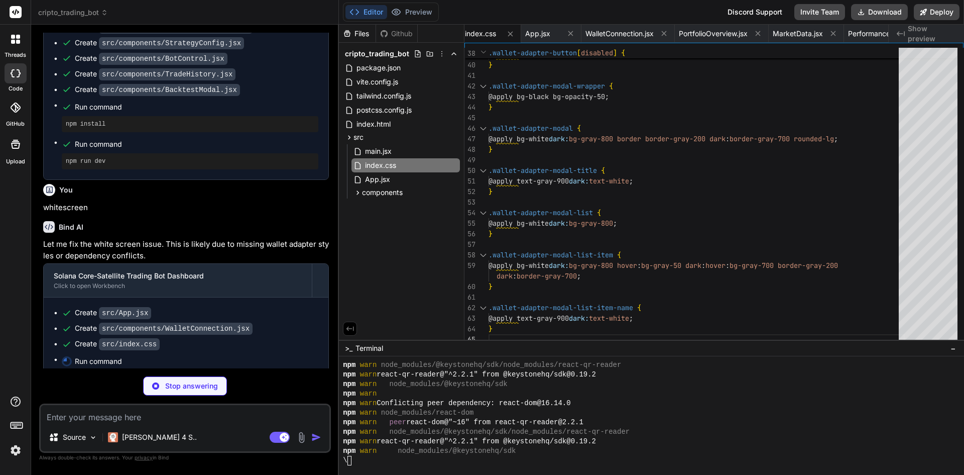
scroll to position [2224, 0]
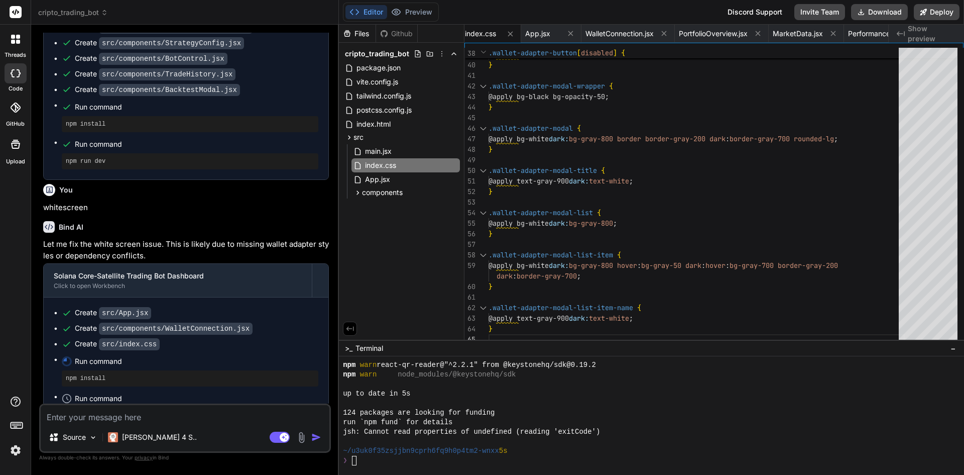
click at [157, 421] on textarea at bounding box center [185, 414] width 289 height 18
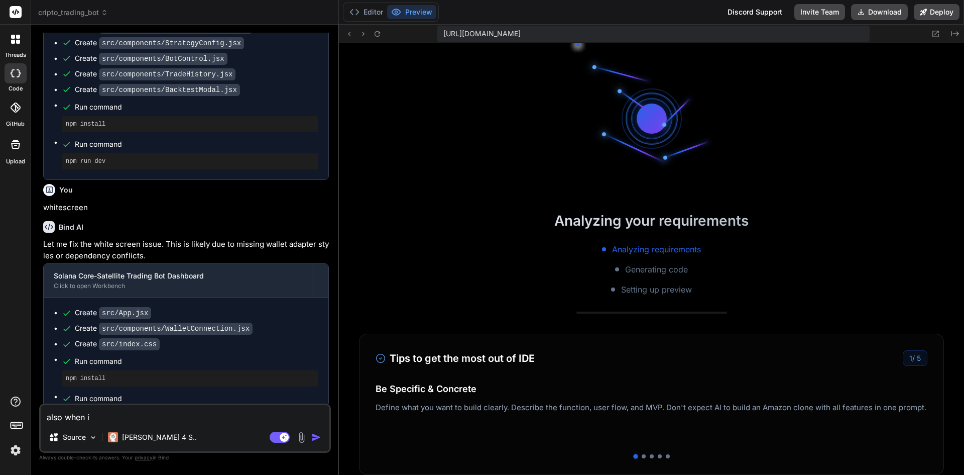
scroll to position [2415, 0]
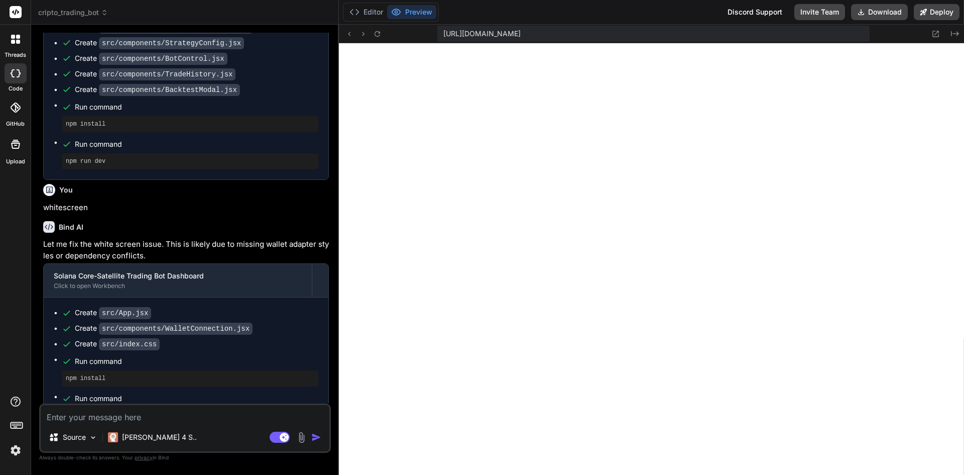
click at [115, 412] on textarea at bounding box center [185, 414] width 289 height 18
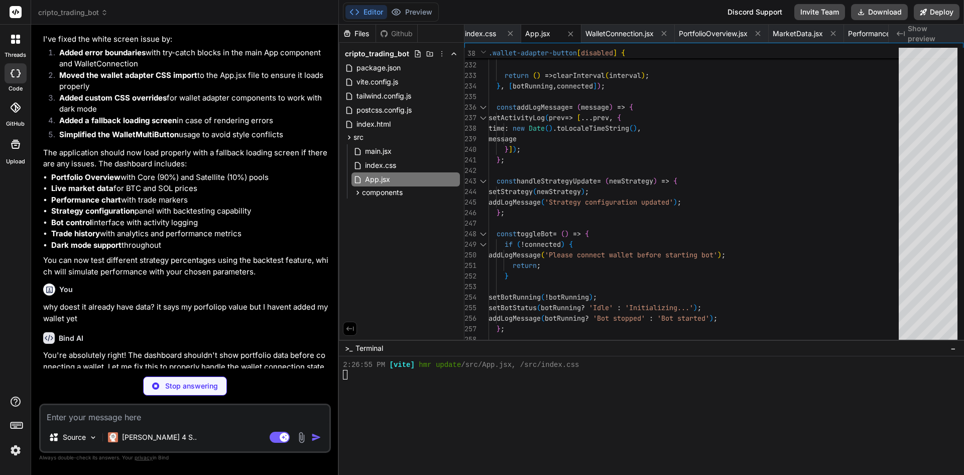
scroll to position [2586, 0]
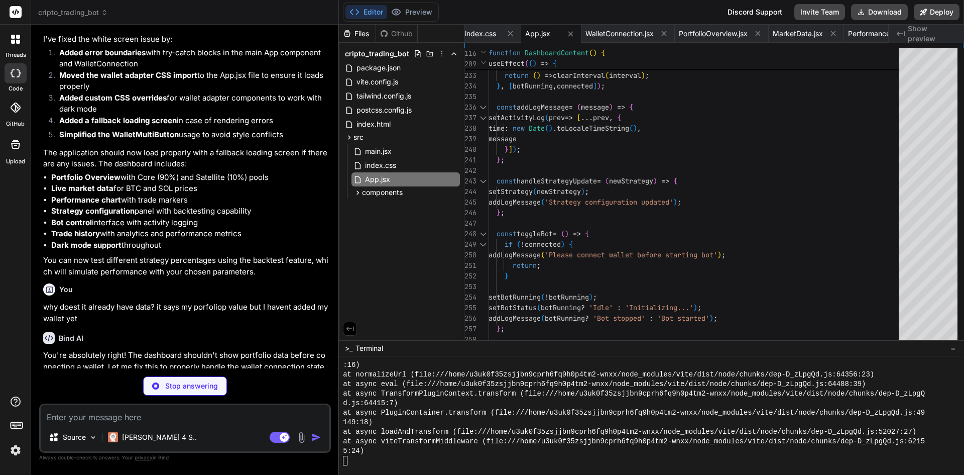
click at [176, 416] on textarea at bounding box center [185, 414] width 289 height 18
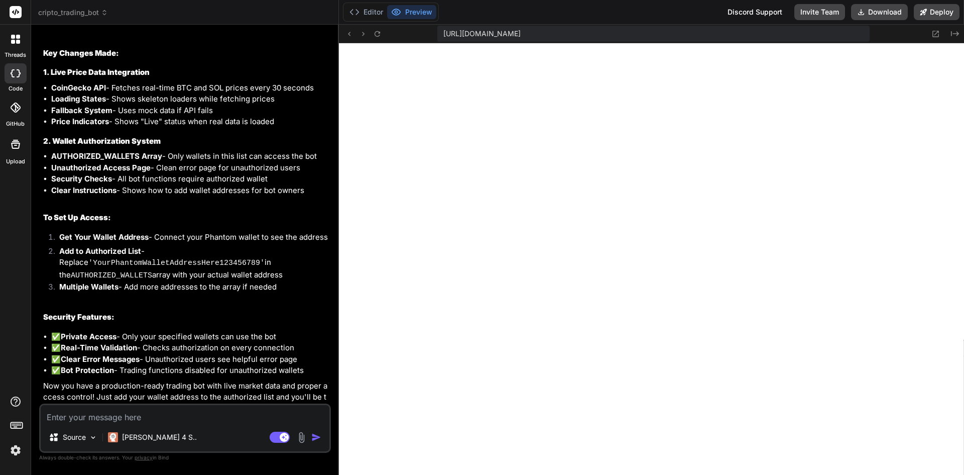
scroll to position [2700, 0]
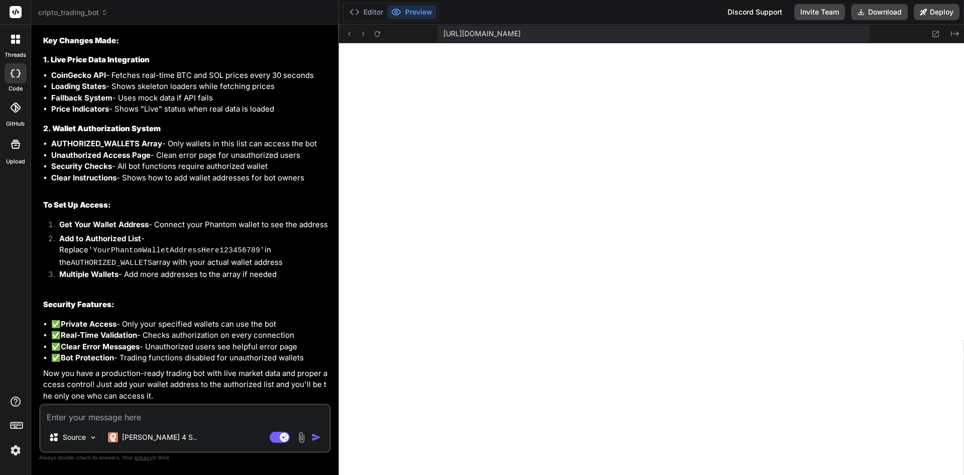
click at [138, 412] on textarea at bounding box center [185, 414] width 289 height 18
click at [370, 9] on button "Editor" at bounding box center [367, 12] width 42 height 14
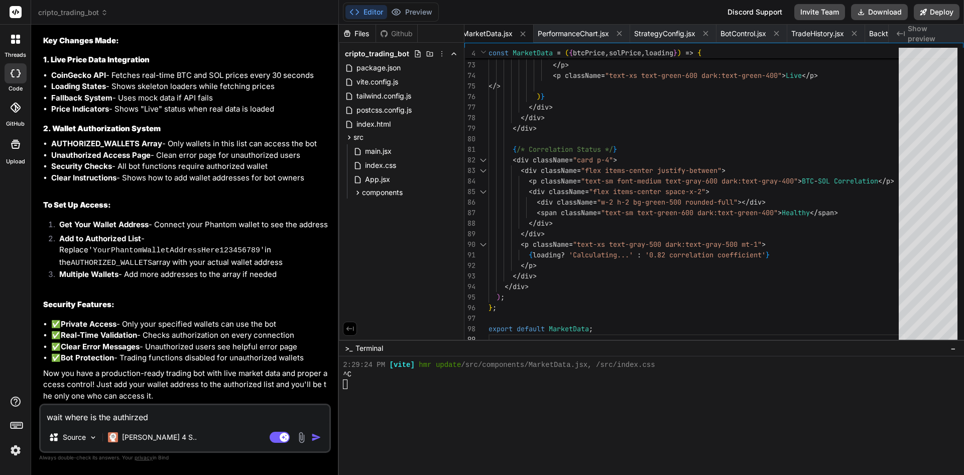
click at [171, 419] on textarea "wait where is the authirzed" at bounding box center [185, 414] width 289 height 18
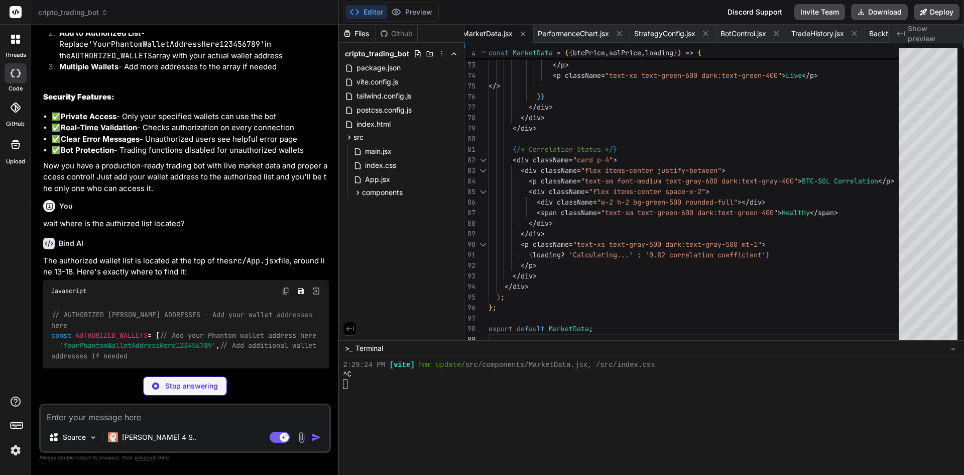
scroll to position [2886, 0]
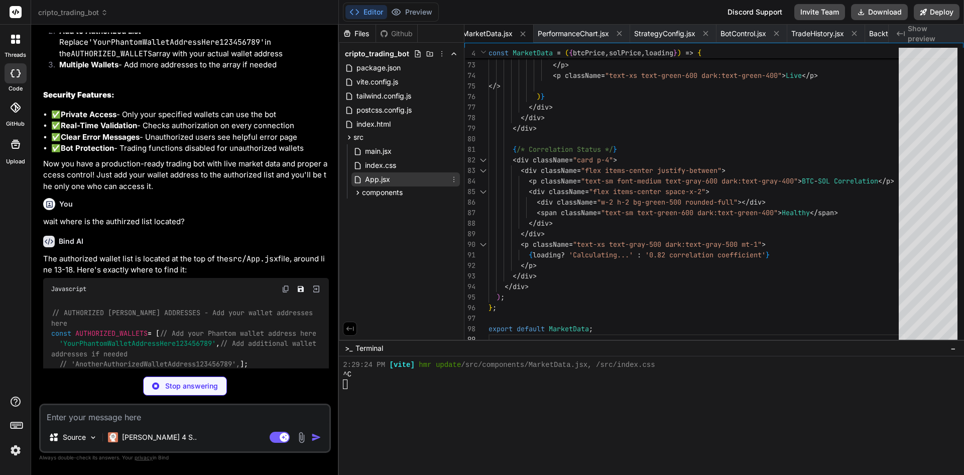
click at [399, 177] on div "App.jsx" at bounding box center [406, 179] width 108 height 14
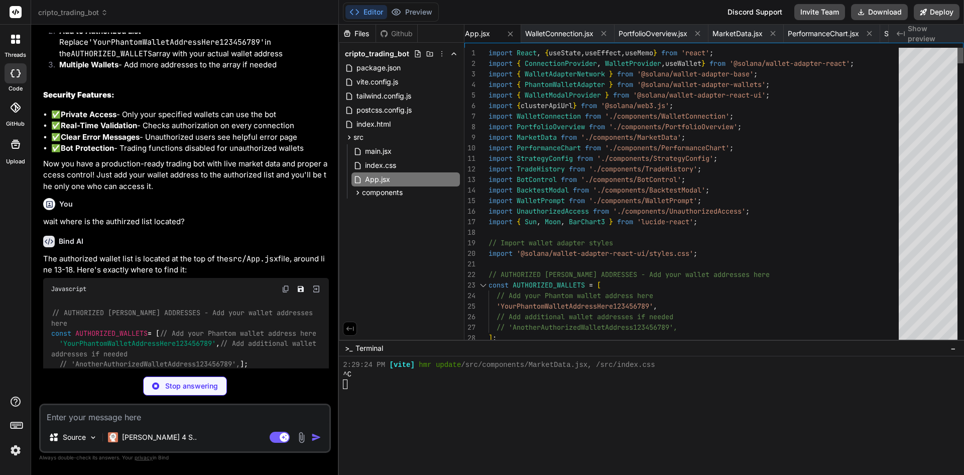
click at [962, 48] on div at bounding box center [961, 56] width 6 height 16
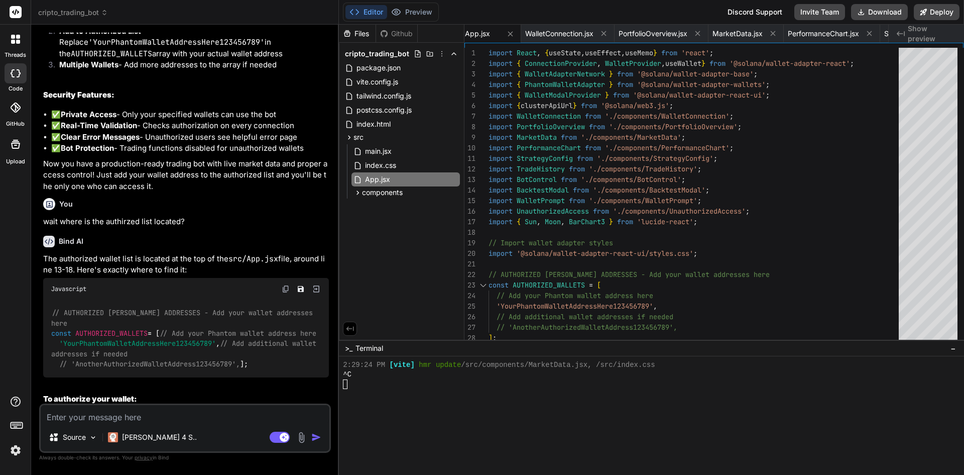
click at [79, 416] on textarea at bounding box center [185, 414] width 289 height 18
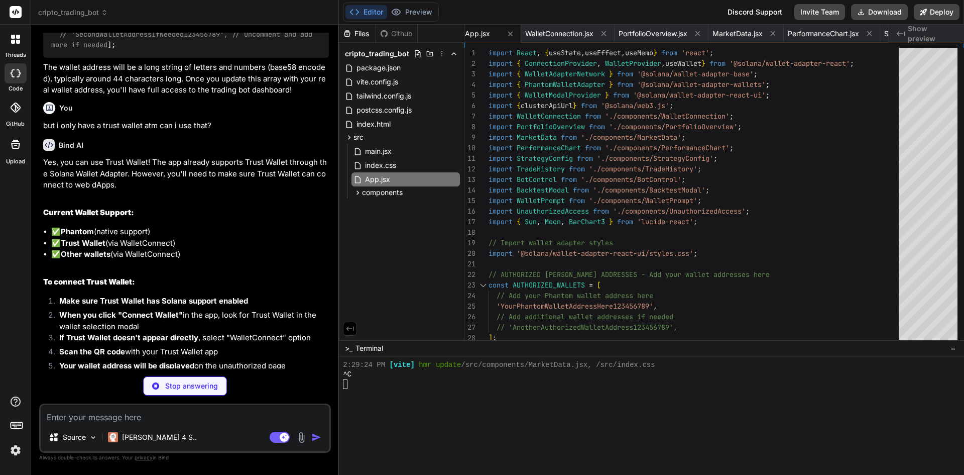
scroll to position [3587, 0]
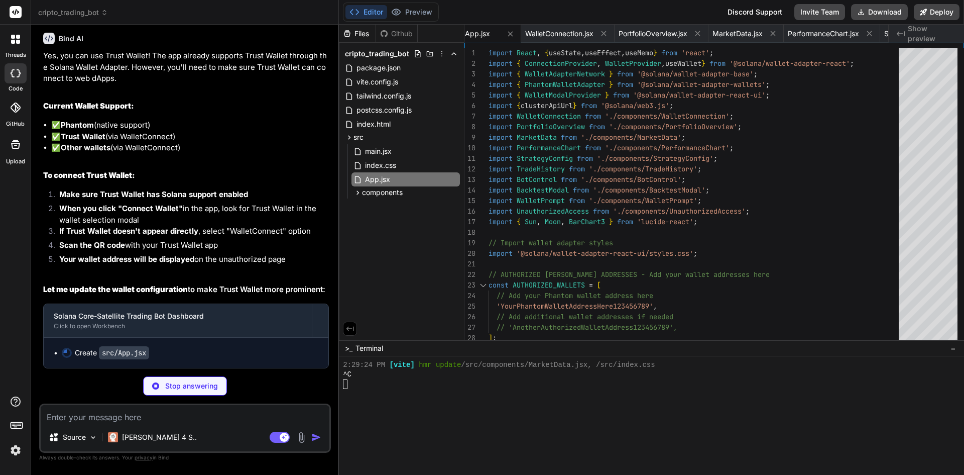
click at [145, 423] on div "Source Claude 4 S.. Agent Mode. When this toggle is activated, AI automatically…" at bounding box center [185, 427] width 292 height 49
click at [140, 415] on textarea at bounding box center [185, 414] width 289 height 18
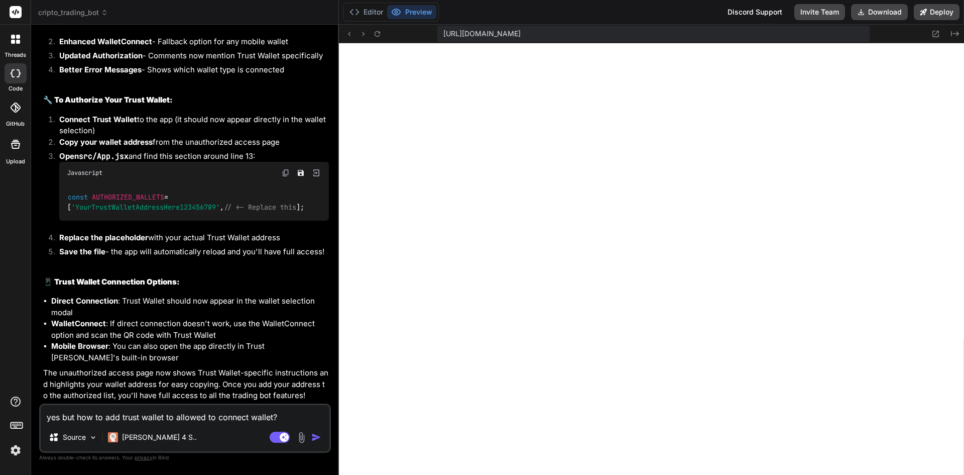
scroll to position [4057, 0]
click at [366, 13] on button "Editor" at bounding box center [367, 12] width 42 height 14
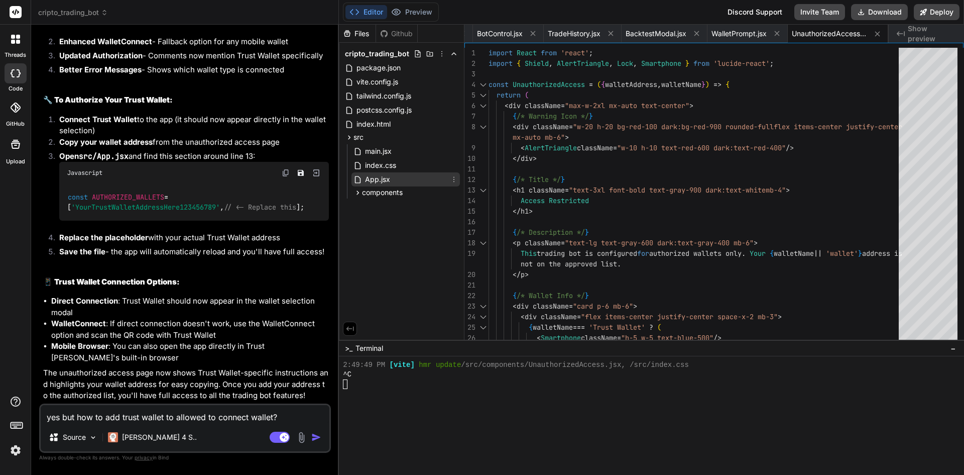
click at [385, 179] on span "App.jsx" at bounding box center [377, 179] width 27 height 12
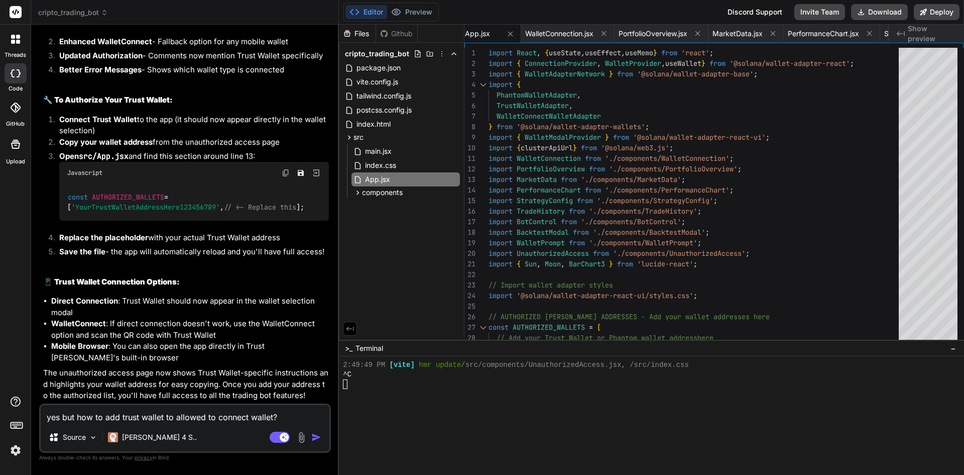
drag, startPoint x: 280, startPoint y: 416, endPoint x: 26, endPoint y: 410, distance: 253.7
click at [26, 410] on div "threads code GitHub Upload cripto_trading_bot Created with Pixso. Bind AI Web S…" at bounding box center [482, 237] width 964 height 475
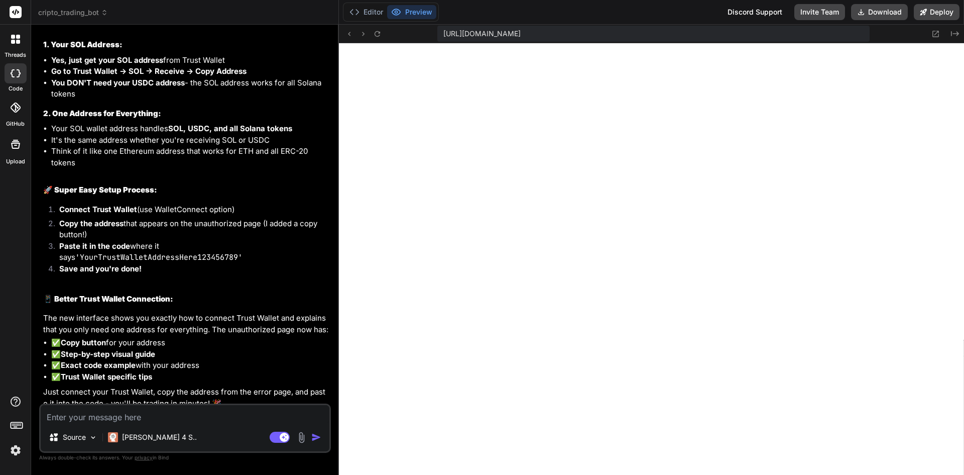
scroll to position [4726, 0]
